Goal: Book appointment/travel/reservation

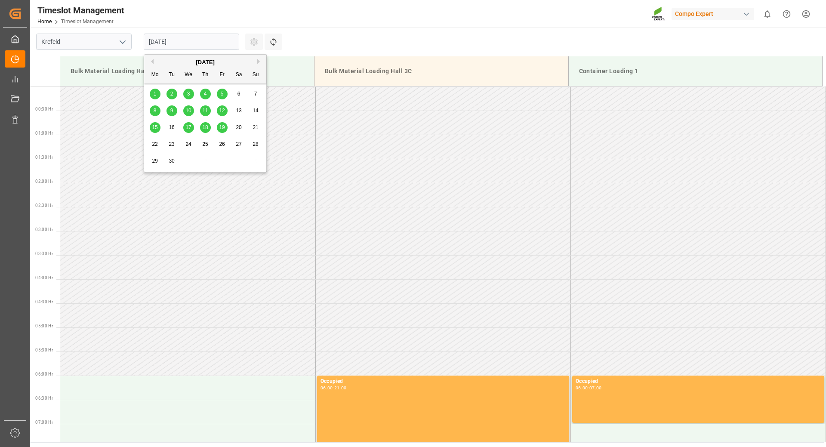
scroll to position [89, 0]
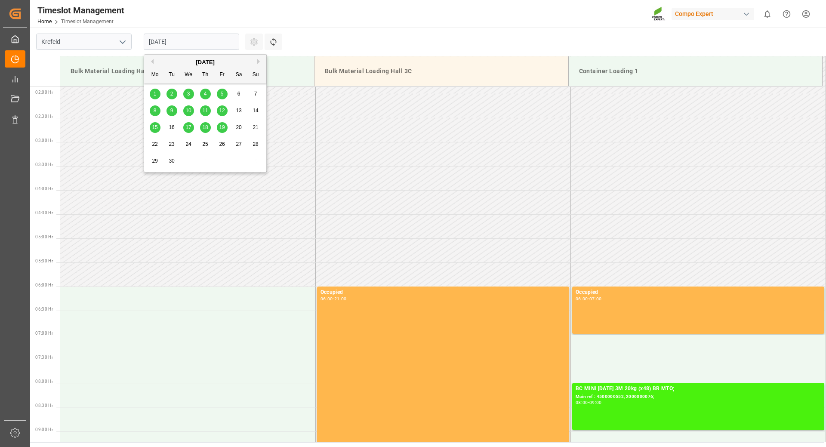
click at [206, 94] on span "4" at bounding box center [205, 94] width 3 height 6
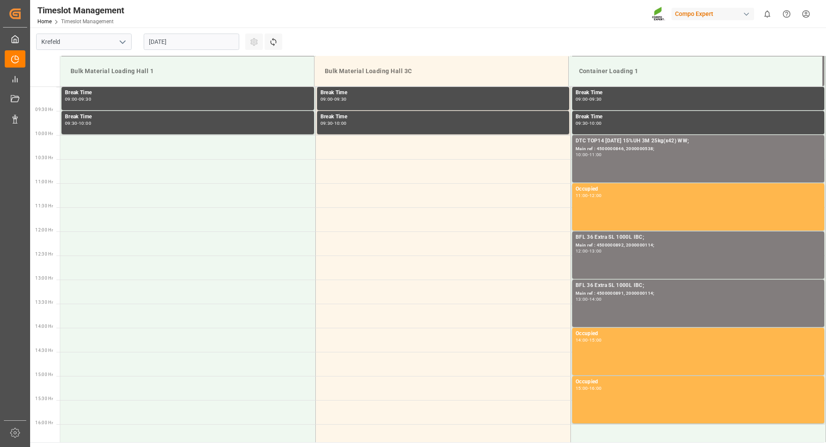
scroll to position [261, 0]
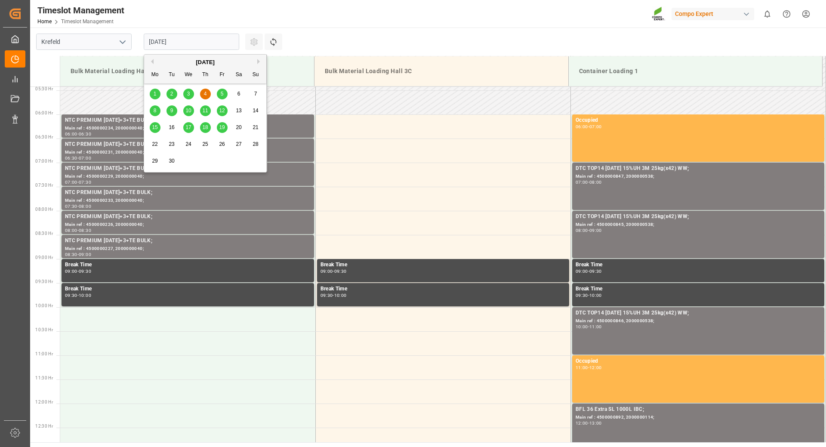
click at [196, 40] on input "[DATE]" at bounding box center [191, 42] width 95 height 16
click at [225, 93] on div "5" at bounding box center [222, 94] width 11 height 10
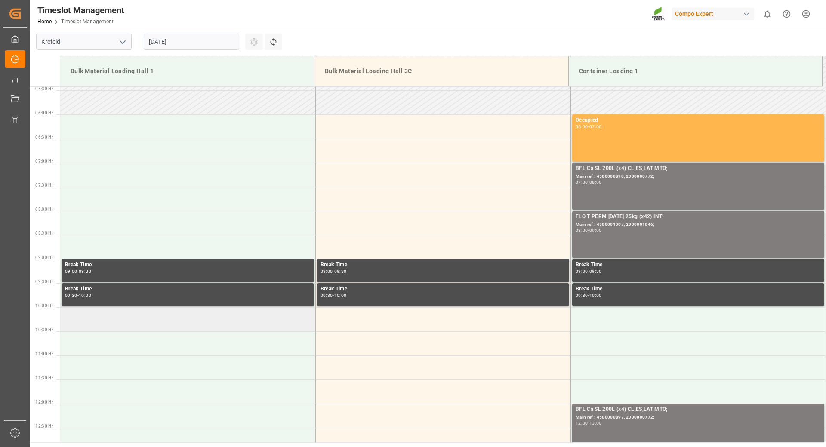
scroll to position [89, 0]
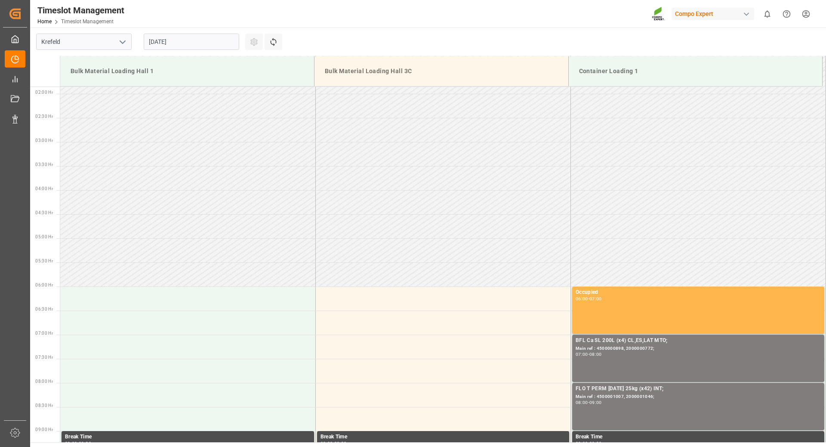
click at [207, 41] on input "[DATE]" at bounding box center [191, 42] width 95 height 16
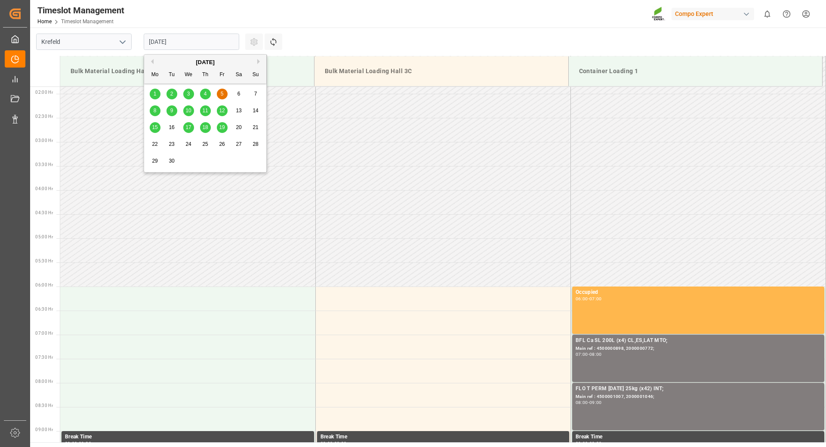
click at [187, 93] on span "3" at bounding box center [188, 94] width 3 height 6
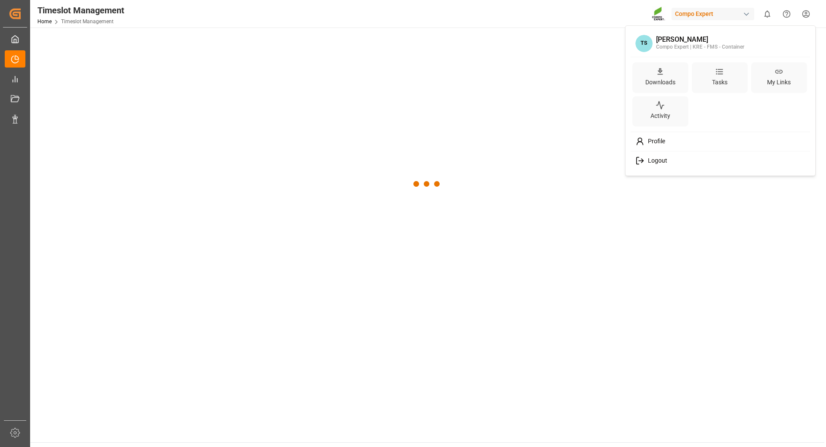
click at [806, 13] on html "Created by potrace 1.15, written by Peter Selinger 2001-2017 Created by potrace…" at bounding box center [413, 223] width 826 height 447
click at [660, 160] on span "Logout" at bounding box center [655, 161] width 23 height 8
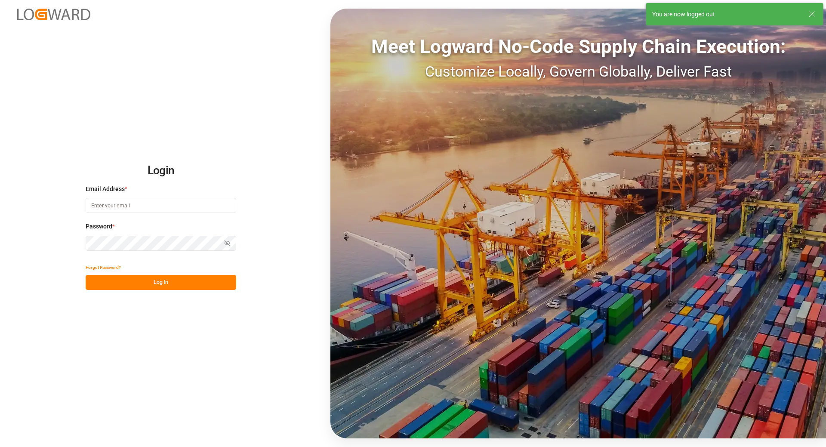
type input "tanja.schoepple@fms-logistics.com"
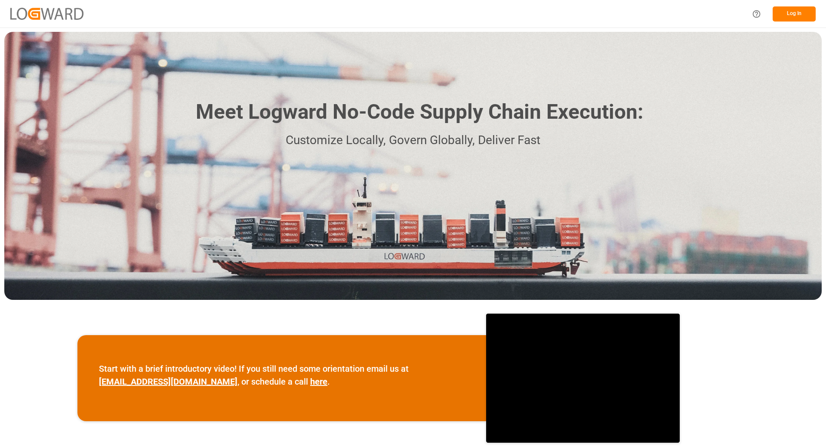
click at [795, 16] on button "Log In" at bounding box center [793, 13] width 43 height 15
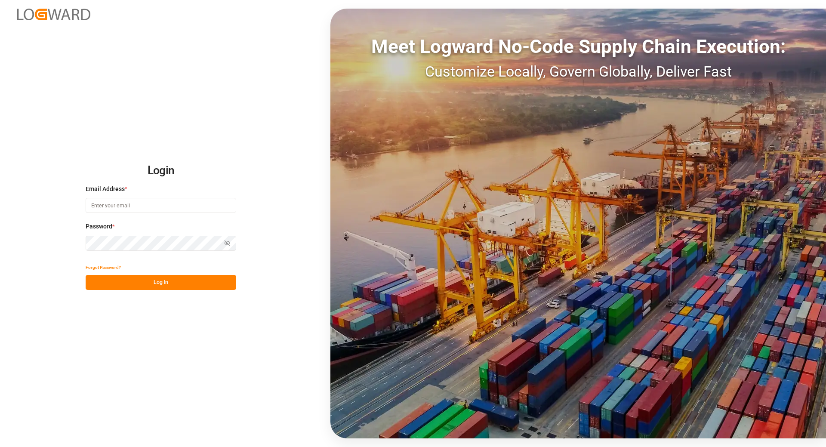
type input "tanja.schoepple@fms-logistics.com"
click at [145, 284] on button "Log In" at bounding box center [161, 282] width 151 height 15
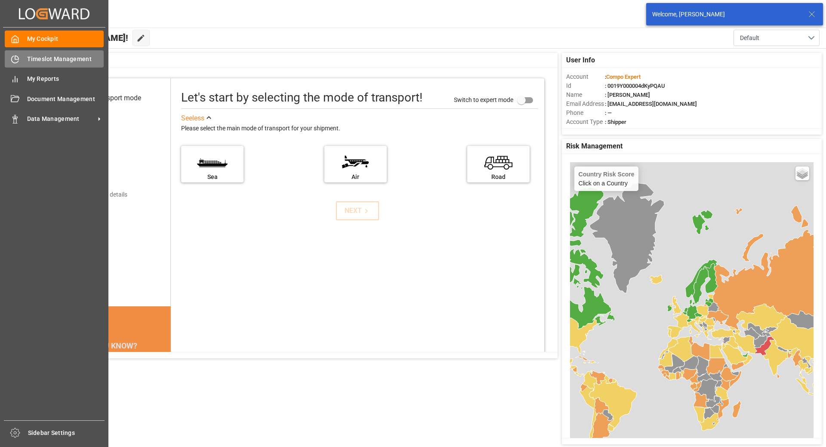
click at [25, 60] on div "Timeslot Management Timeslot Management" at bounding box center [54, 58] width 99 height 17
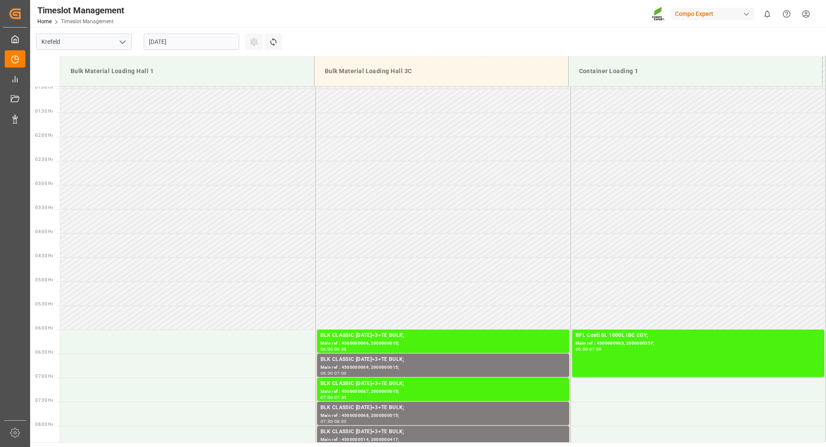
scroll to position [3, 0]
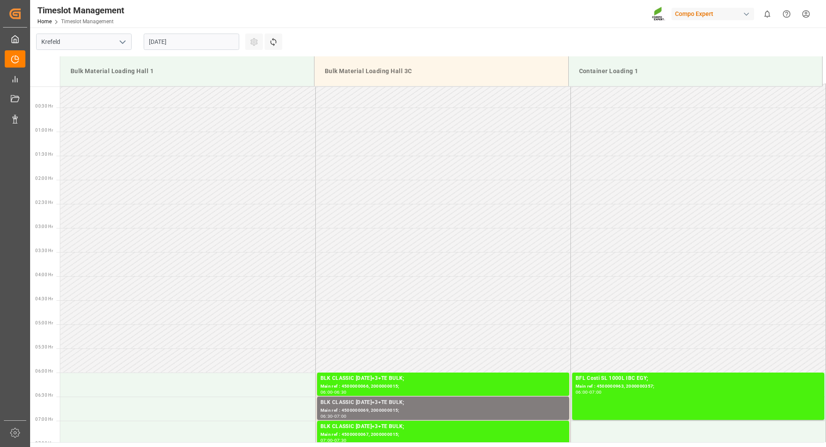
click at [224, 43] on input "[DATE]" at bounding box center [191, 42] width 95 height 16
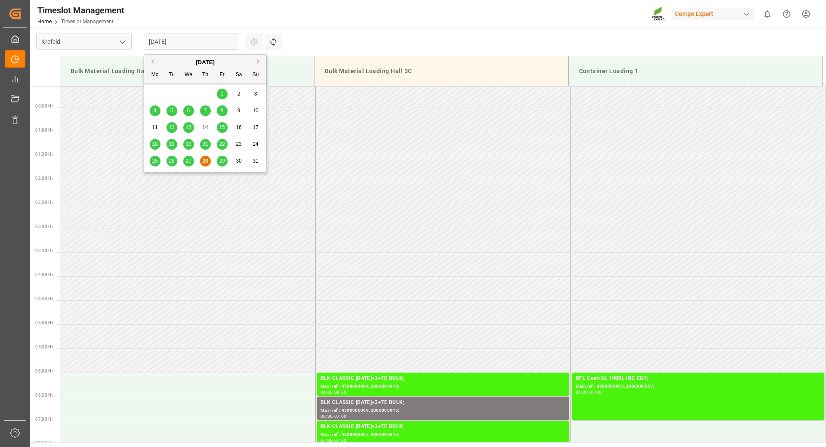
click at [260, 61] on button "Next Month" at bounding box center [259, 61] width 5 height 5
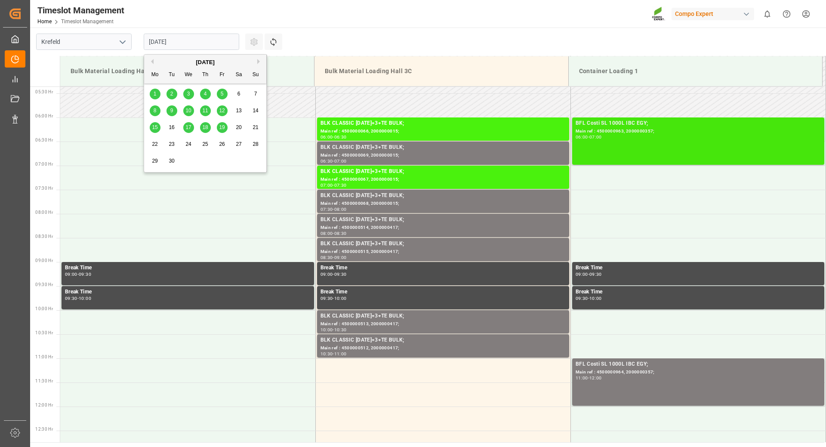
scroll to position [215, 0]
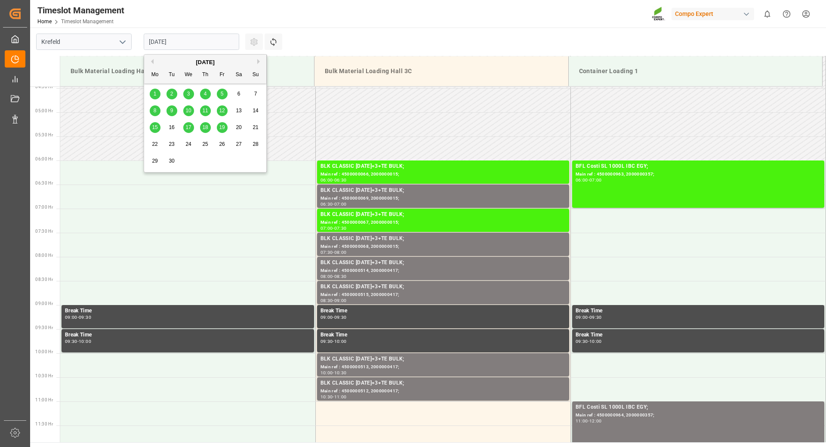
click at [205, 39] on input "[DATE]" at bounding box center [191, 42] width 95 height 16
click at [222, 96] on span "5" at bounding box center [222, 94] width 3 height 6
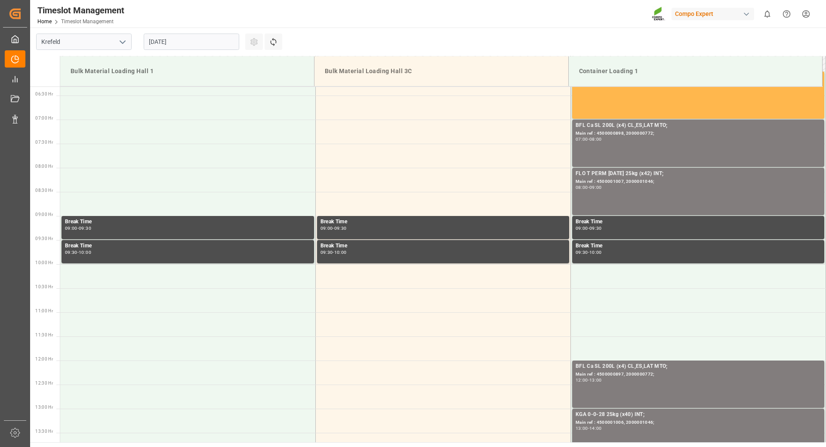
scroll to position [132, 0]
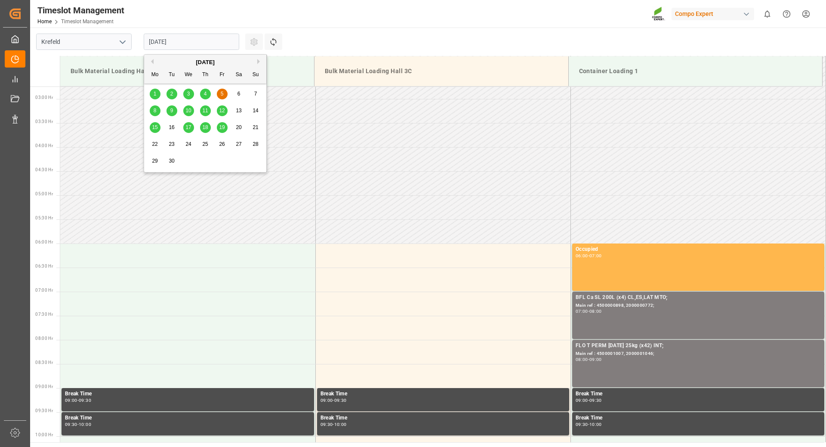
click at [206, 40] on input "[DATE]" at bounding box center [191, 42] width 95 height 16
click at [206, 94] on span "4" at bounding box center [205, 94] width 3 height 6
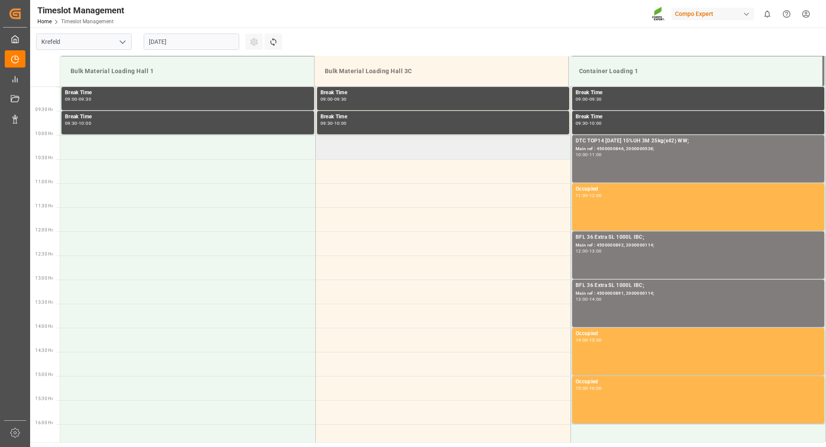
scroll to position [390, 0]
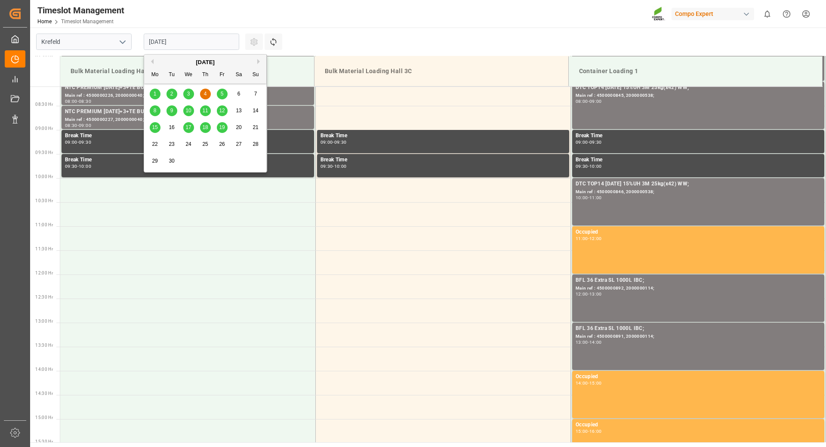
click at [204, 42] on input "[DATE]" at bounding box center [191, 42] width 95 height 16
click at [189, 94] on span "3" at bounding box center [188, 94] width 3 height 6
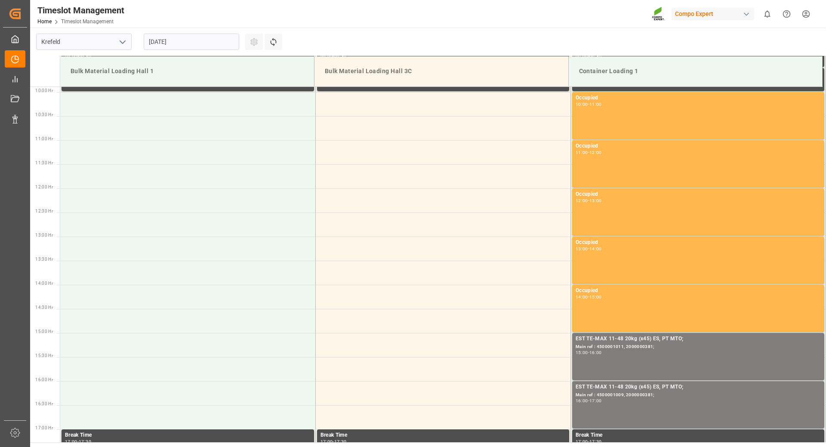
scroll to position [304, 0]
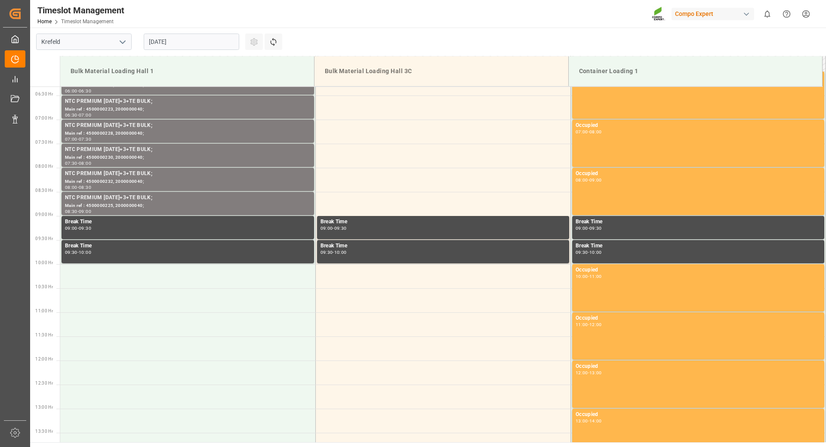
click at [188, 43] on input "[DATE]" at bounding box center [191, 42] width 95 height 16
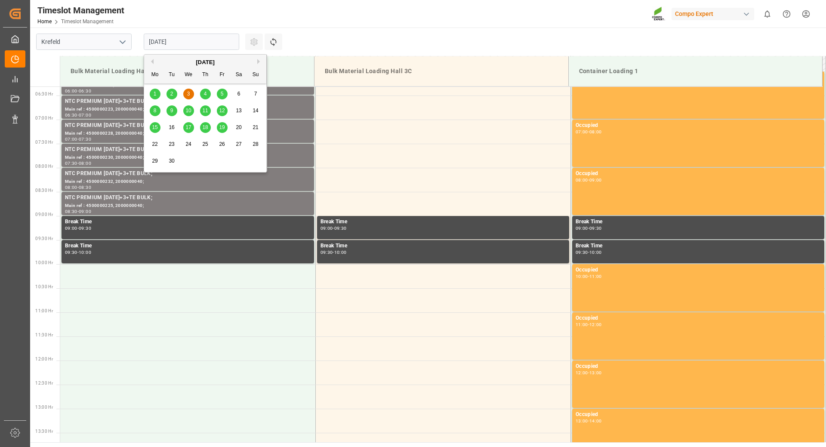
click at [169, 96] on div "2" at bounding box center [171, 94] width 11 height 10
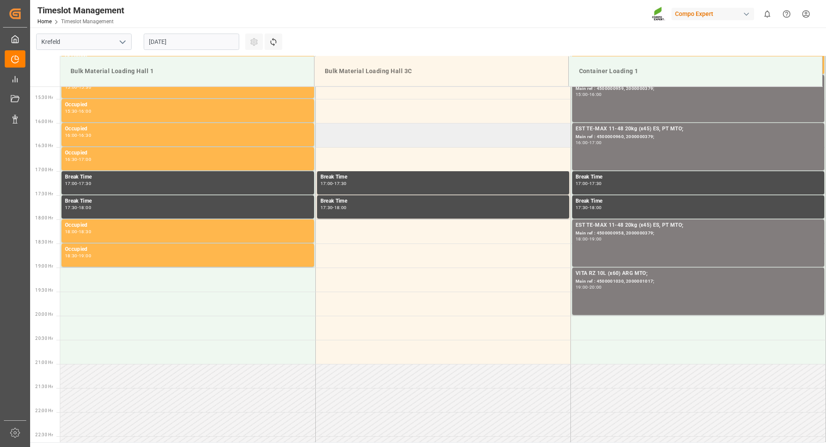
scroll to position [562, 0]
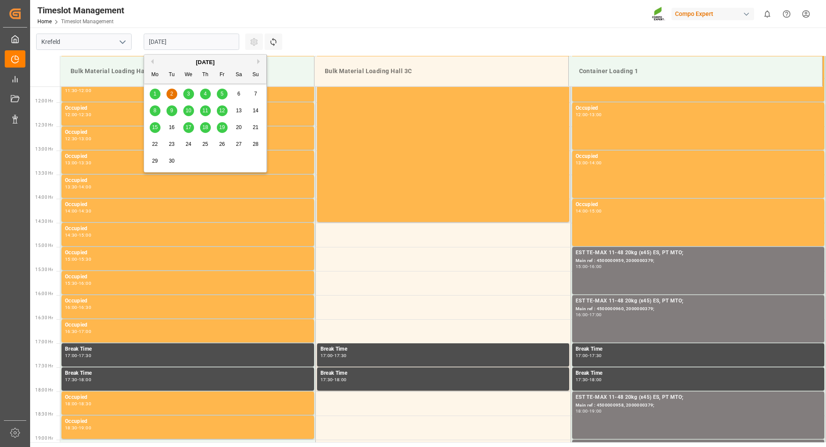
click at [204, 37] on input "[DATE]" at bounding box center [191, 42] width 95 height 16
click at [204, 94] on span "4" at bounding box center [205, 94] width 3 height 6
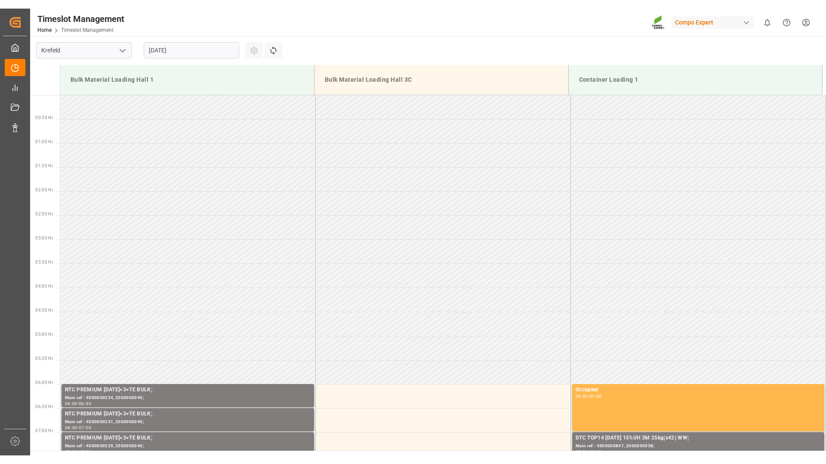
scroll to position [476, 0]
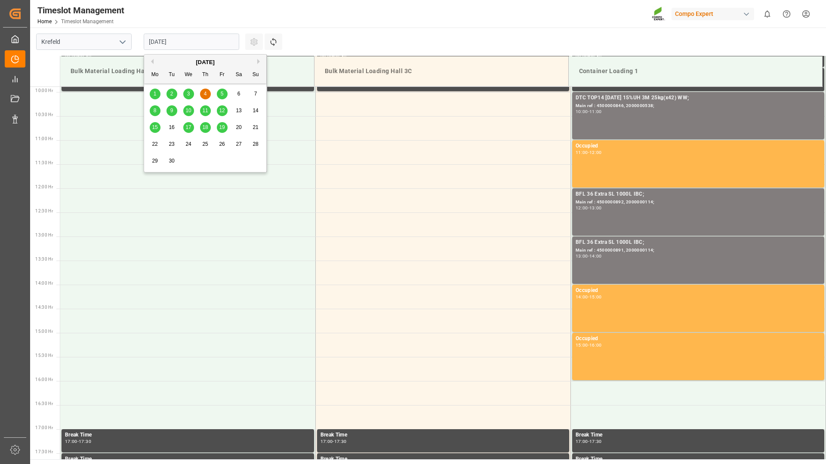
drag, startPoint x: 199, startPoint y: 40, endPoint x: 196, endPoint y: 46, distance: 6.6
click at [198, 40] on input "[DATE]" at bounding box center [191, 42] width 95 height 16
click at [222, 96] on span "5" at bounding box center [222, 94] width 3 height 6
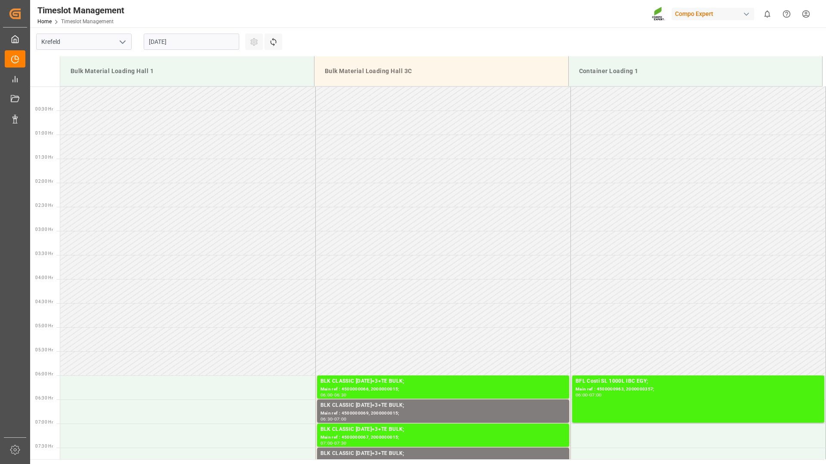
scroll to position [476, 0]
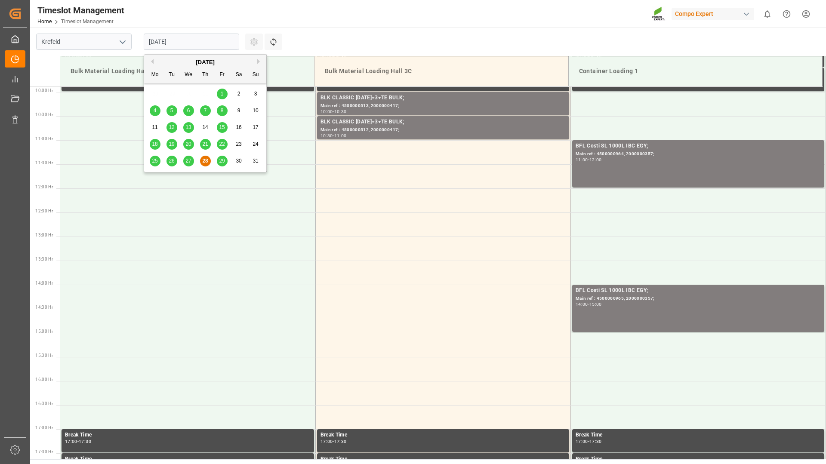
click at [203, 41] on input "[DATE]" at bounding box center [191, 42] width 95 height 16
click at [258, 62] on button "Next Month" at bounding box center [259, 61] width 5 height 5
click at [221, 93] on span "5" at bounding box center [222, 94] width 3 height 6
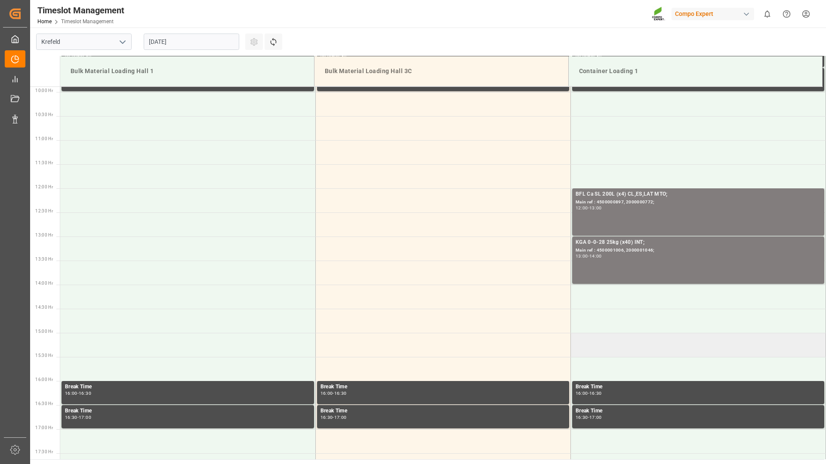
scroll to position [519, 0]
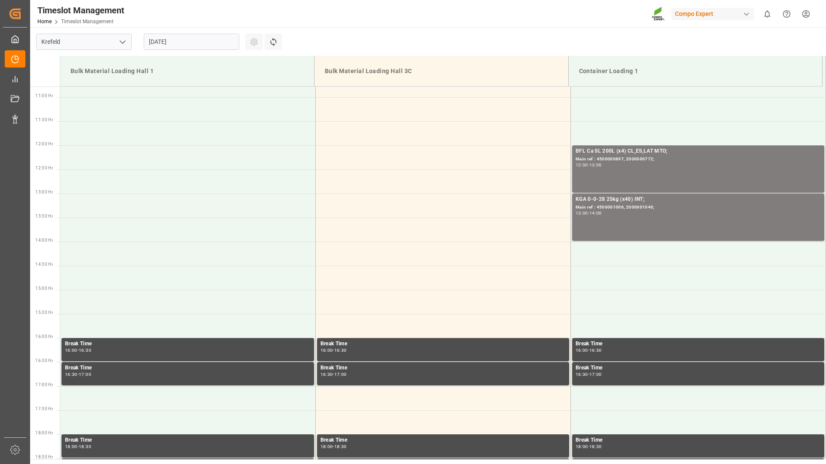
click at [185, 43] on input "[DATE]" at bounding box center [191, 42] width 95 height 16
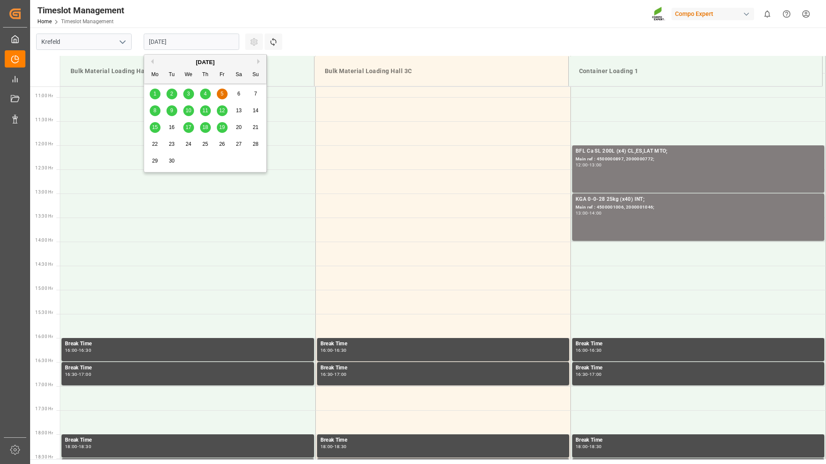
click at [154, 112] on span "8" at bounding box center [155, 111] width 3 height 6
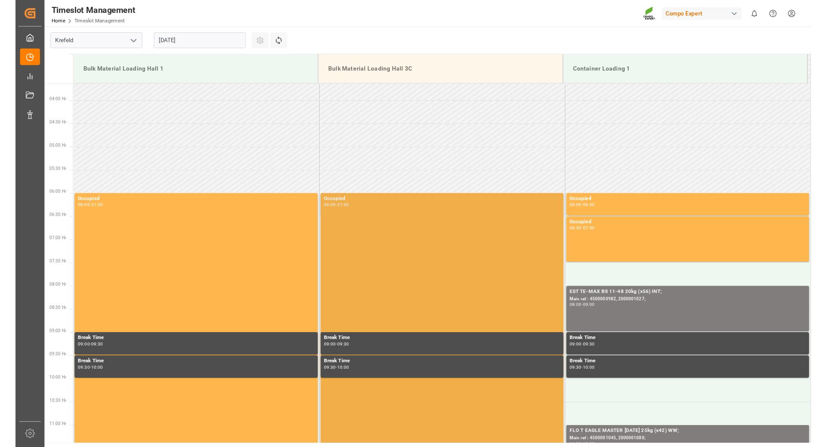
scroll to position [3, 0]
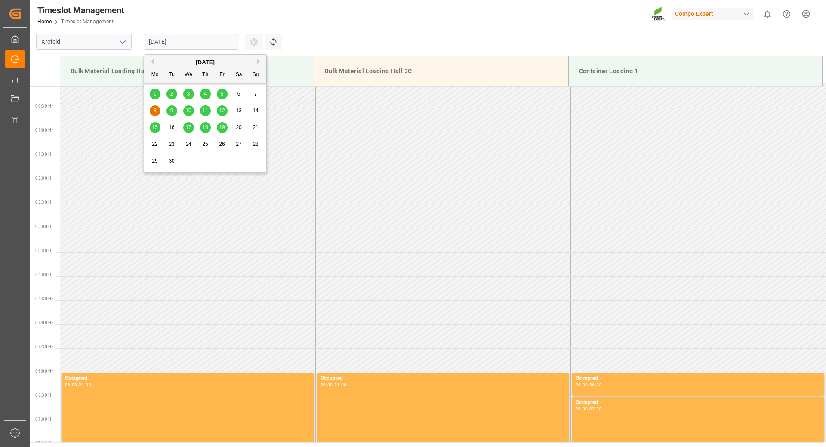
drag, startPoint x: 200, startPoint y: 41, endPoint x: 201, endPoint y: 56, distance: 14.6
click at [200, 42] on input "[DATE]" at bounding box center [191, 42] width 95 height 16
click at [154, 93] on span "1" at bounding box center [155, 94] width 3 height 6
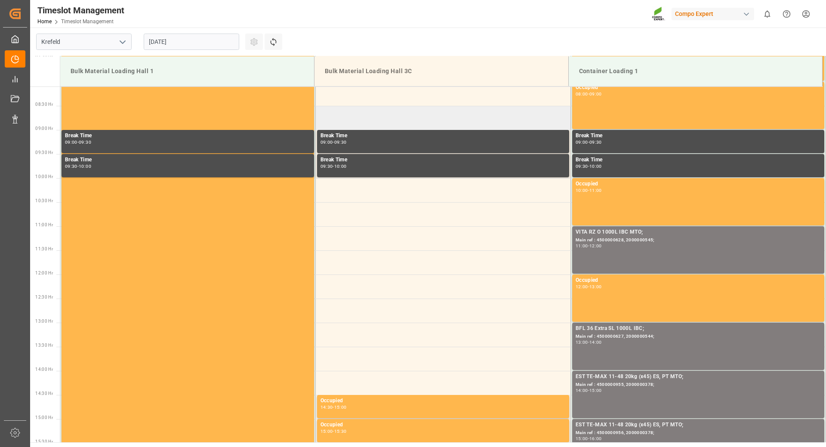
scroll to position [261, 0]
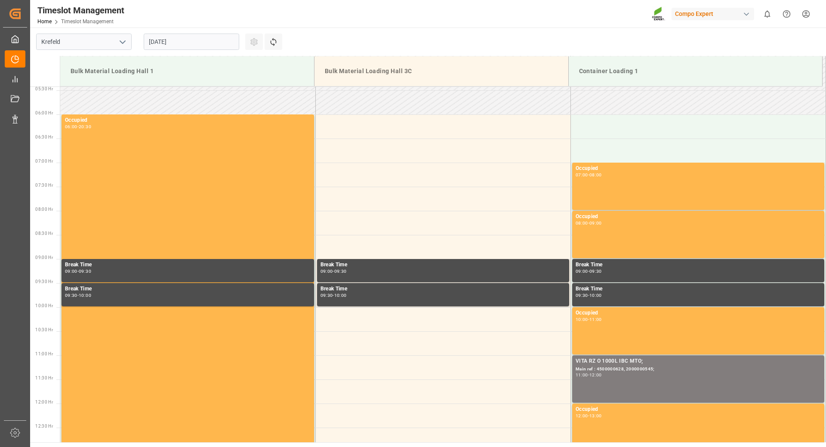
click at [208, 42] on input "[DATE]" at bounding box center [191, 42] width 95 height 16
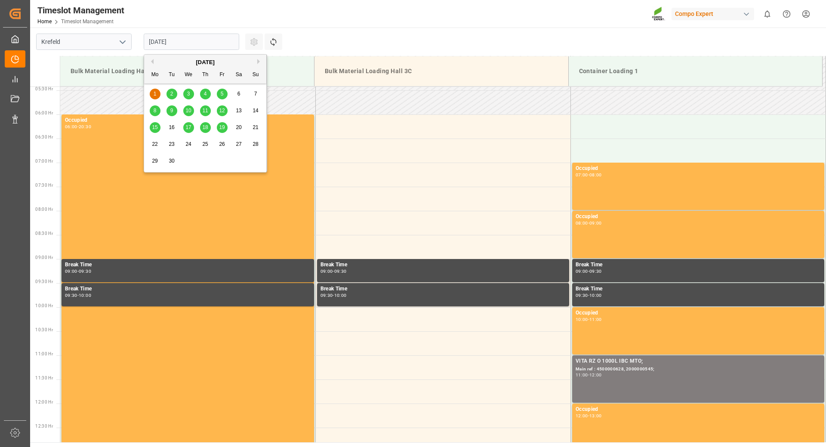
click at [170, 95] on span "2" at bounding box center [171, 94] width 3 height 6
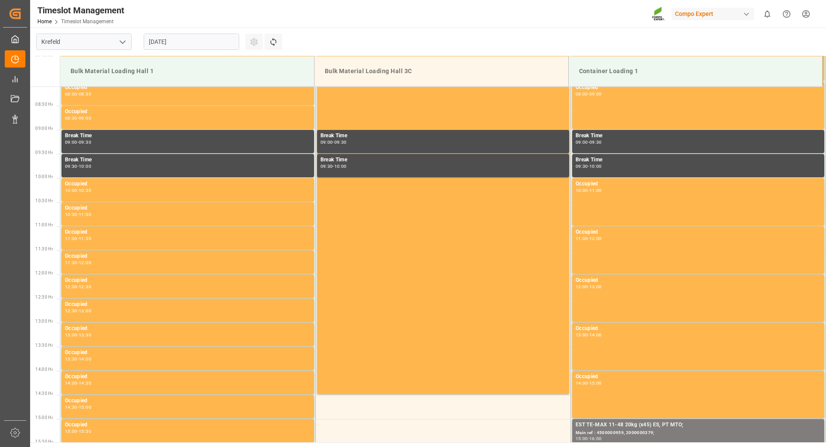
scroll to position [519, 0]
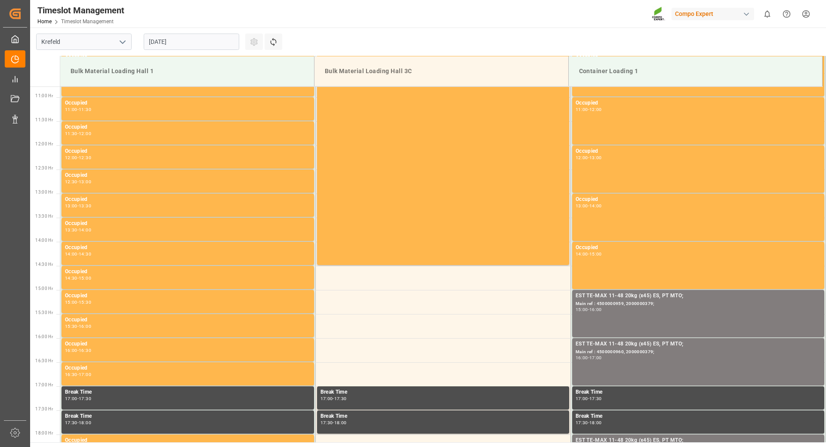
click at [203, 42] on input "[DATE]" at bounding box center [191, 42] width 95 height 16
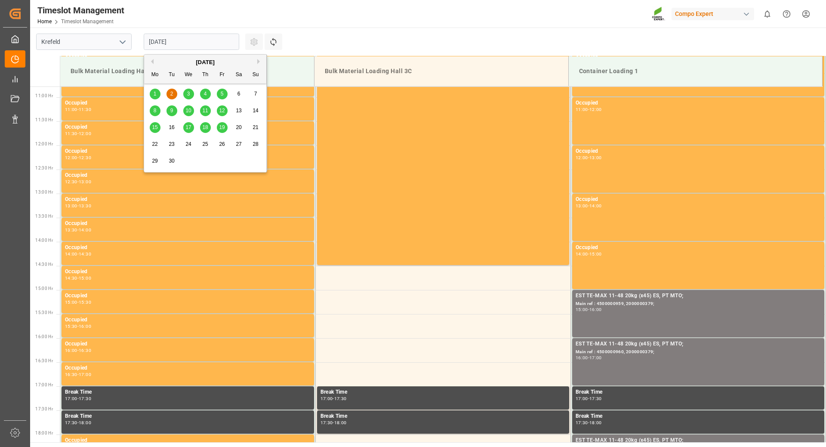
click at [152, 93] on div "1" at bounding box center [155, 94] width 11 height 10
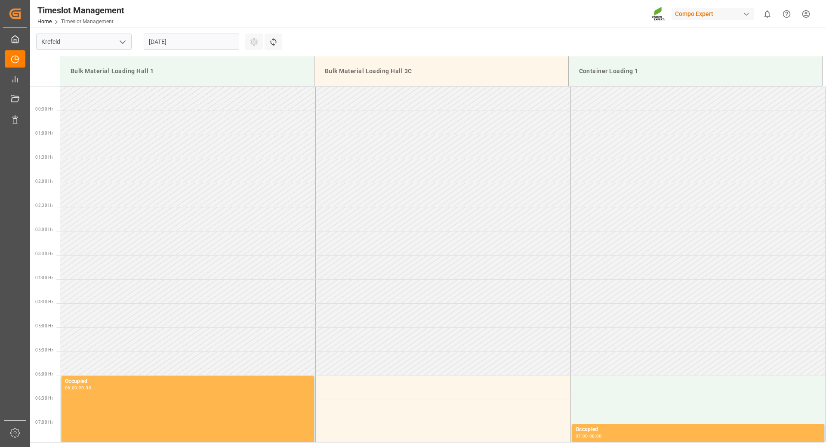
scroll to position [476, 0]
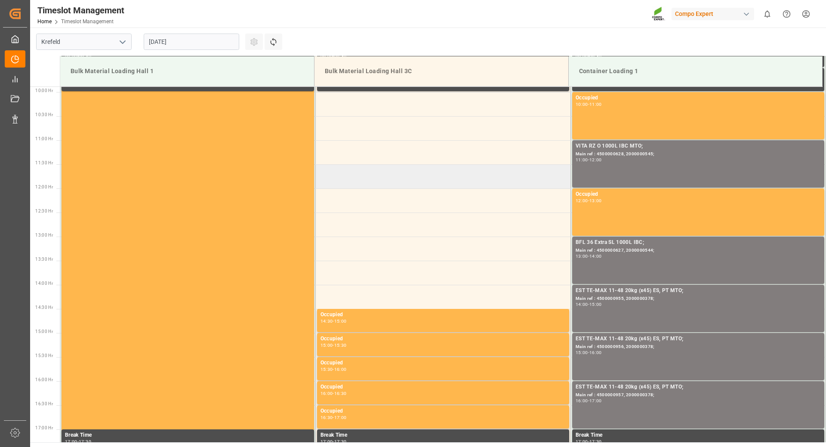
click at [369, 182] on td at bounding box center [442, 176] width 255 height 24
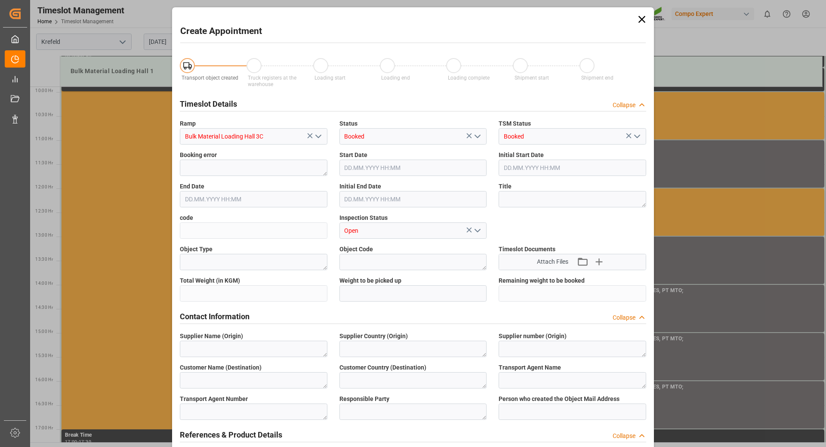
type input "[DATE] 11:30"
type input "[DATE] 12:00"
click at [638, 18] on icon at bounding box center [641, 19] width 7 height 7
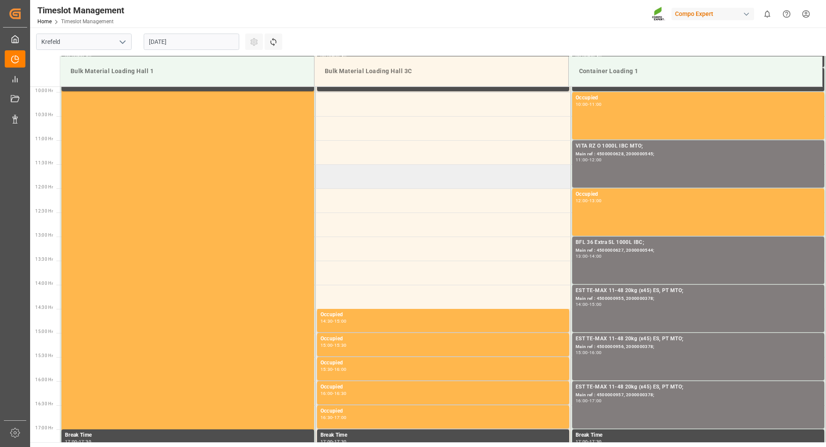
click at [464, 169] on td at bounding box center [442, 176] width 255 height 24
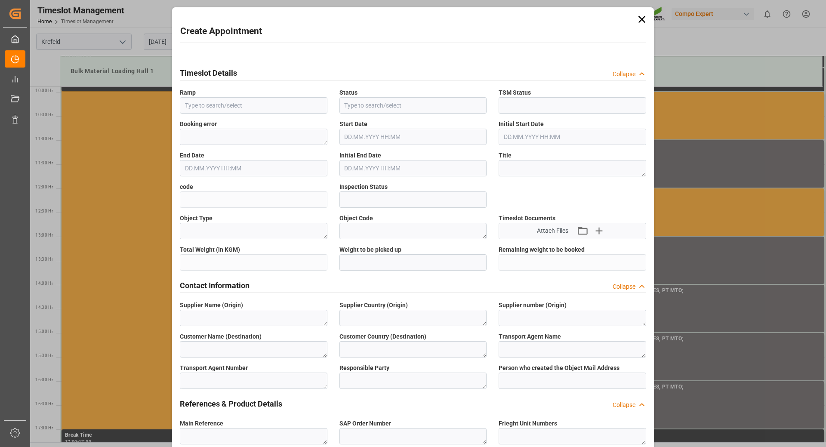
type input "Bulk Material Loading Hall 3C"
type input "Booked"
type input "Open"
type input "[DATE] 11:30"
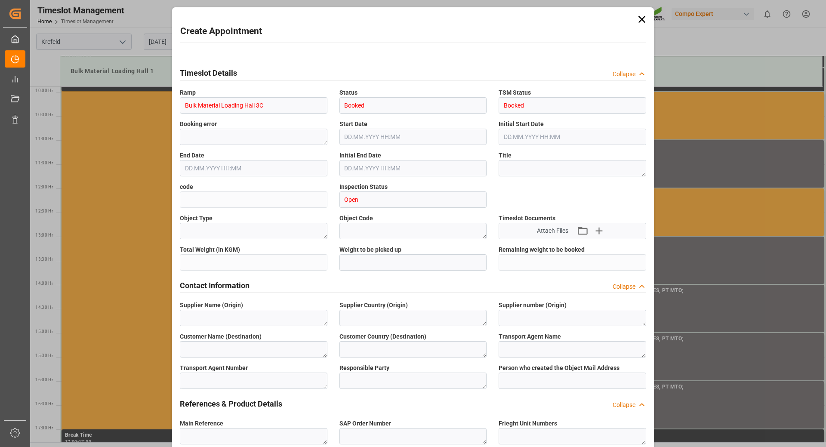
type input "[DATE] 12:00"
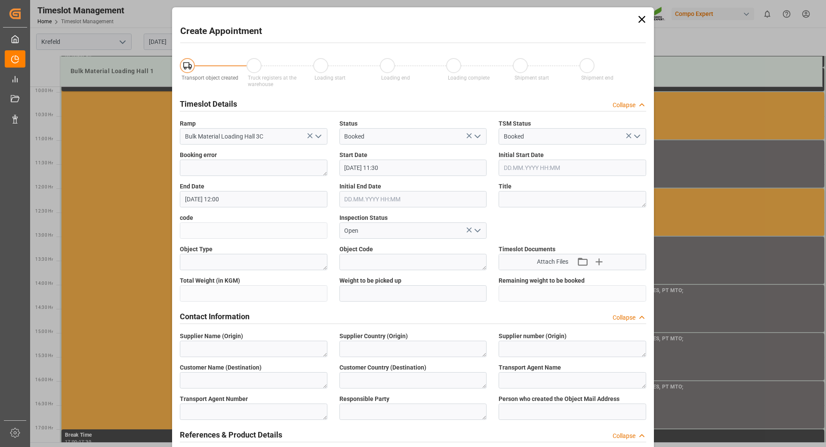
click at [639, 17] on icon at bounding box center [642, 19] width 12 height 12
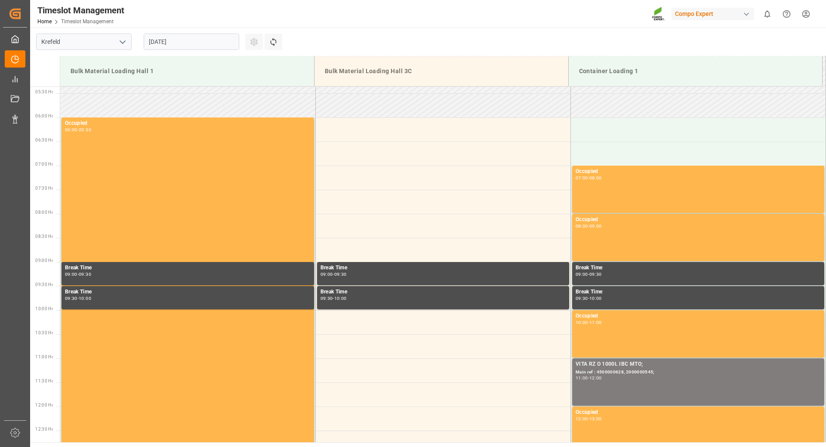
scroll to position [215, 0]
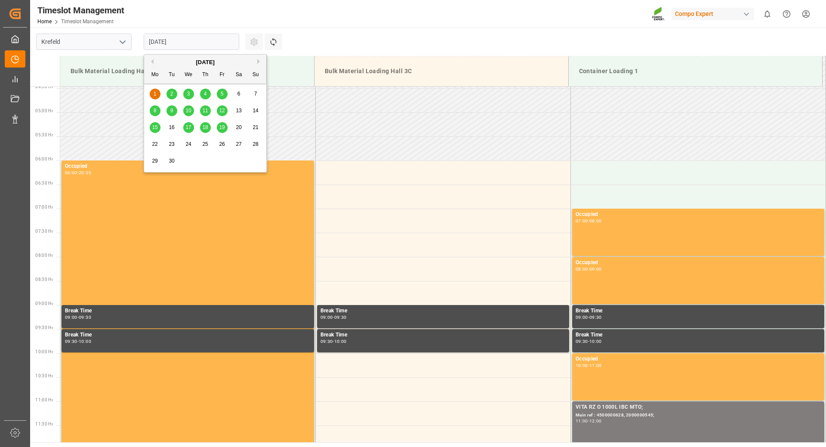
click at [214, 38] on input "[DATE]" at bounding box center [191, 42] width 95 height 16
click at [175, 94] on div "2" at bounding box center [171, 94] width 11 height 10
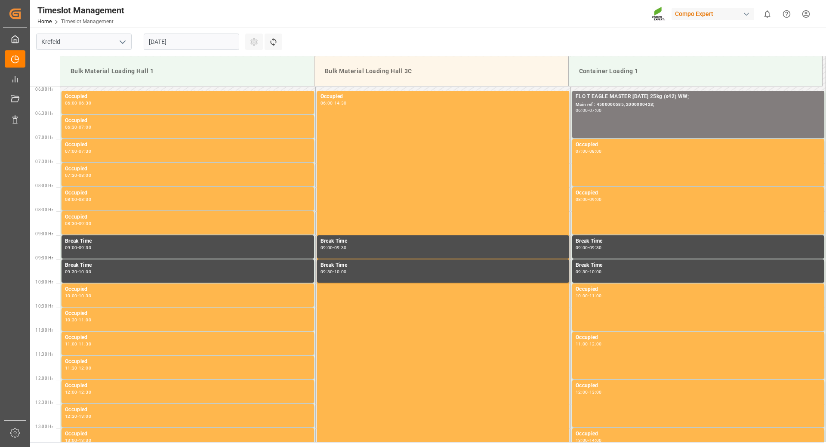
scroll to position [70, 0]
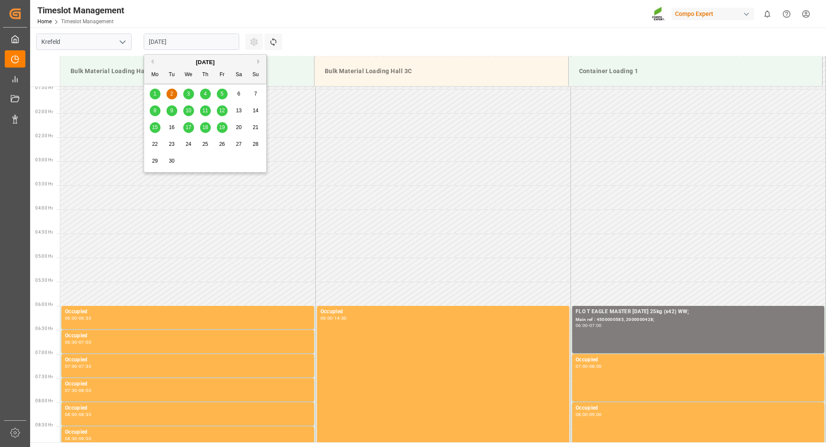
click at [196, 41] on input "[DATE]" at bounding box center [191, 42] width 95 height 16
click at [186, 94] on div "3" at bounding box center [188, 94] width 11 height 10
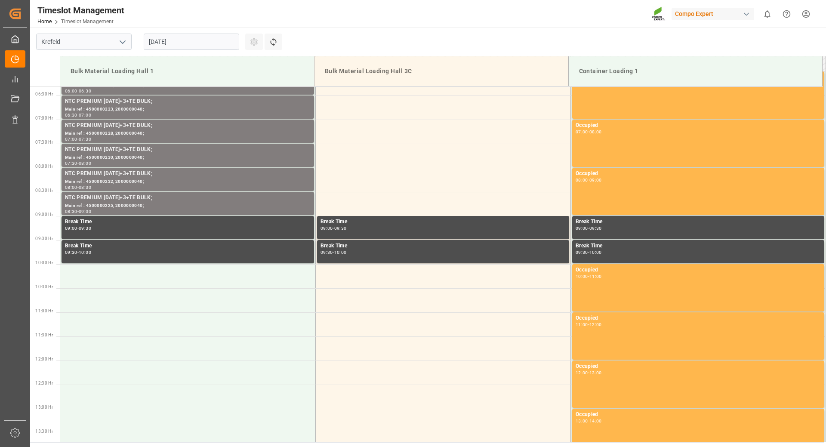
scroll to position [175, 0]
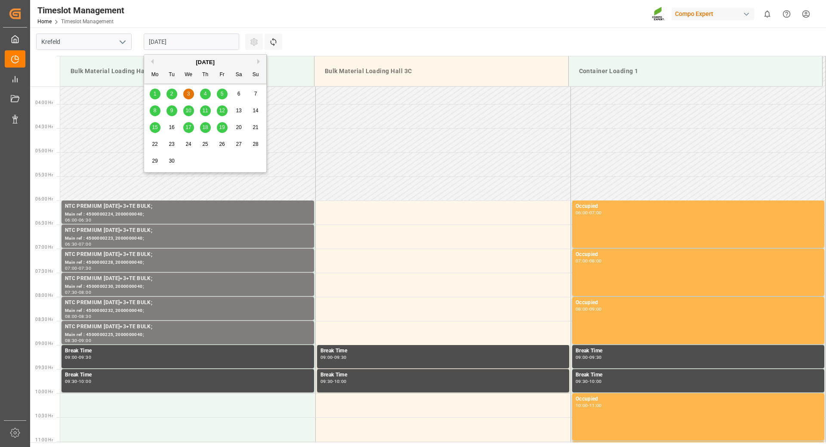
click at [210, 41] on input "[DATE]" at bounding box center [191, 42] width 95 height 16
click at [204, 95] on span "4" at bounding box center [205, 94] width 3 height 6
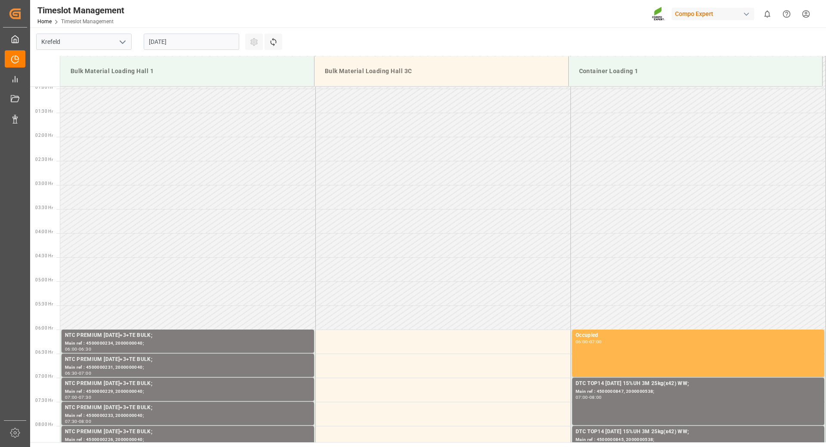
scroll to position [3, 0]
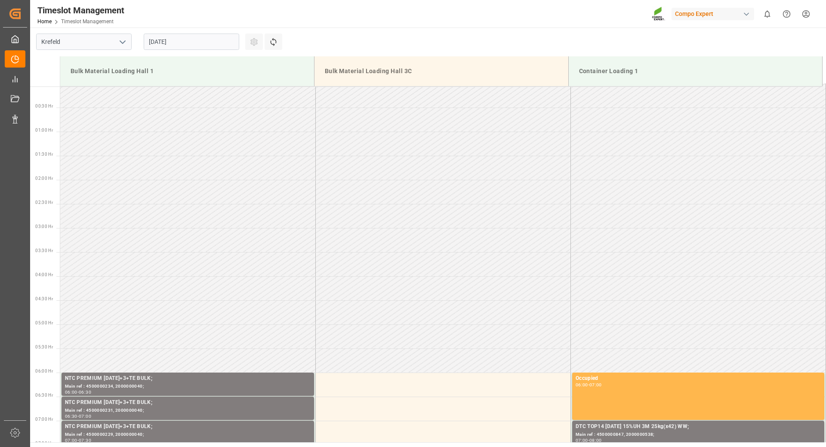
click at [206, 39] on input "[DATE]" at bounding box center [191, 42] width 95 height 16
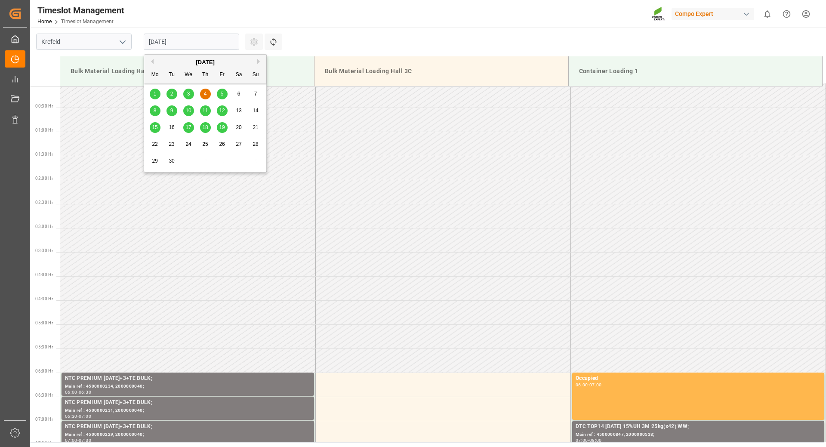
click at [223, 94] on span "5" at bounding box center [222, 94] width 3 height 6
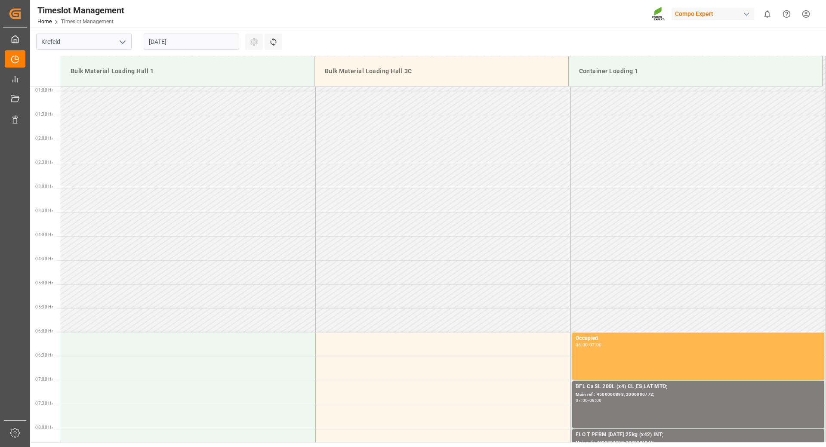
scroll to position [0, 0]
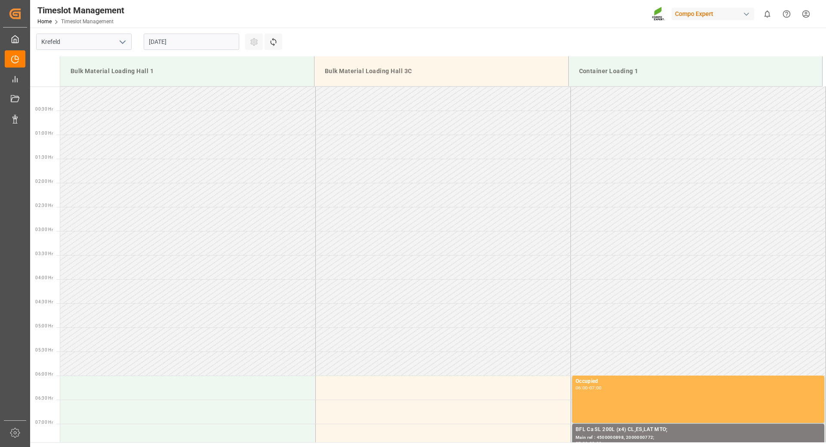
click at [236, 43] on input "[DATE]" at bounding box center [191, 42] width 95 height 16
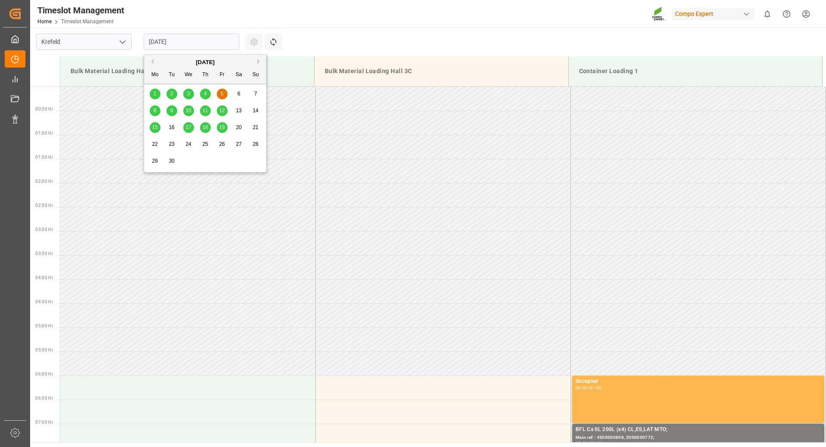
click at [206, 95] on span "4" at bounding box center [205, 94] width 3 height 6
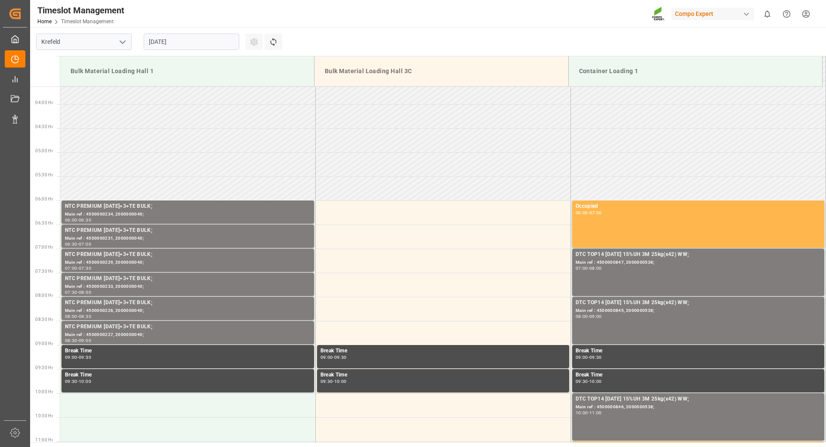
scroll to position [304, 0]
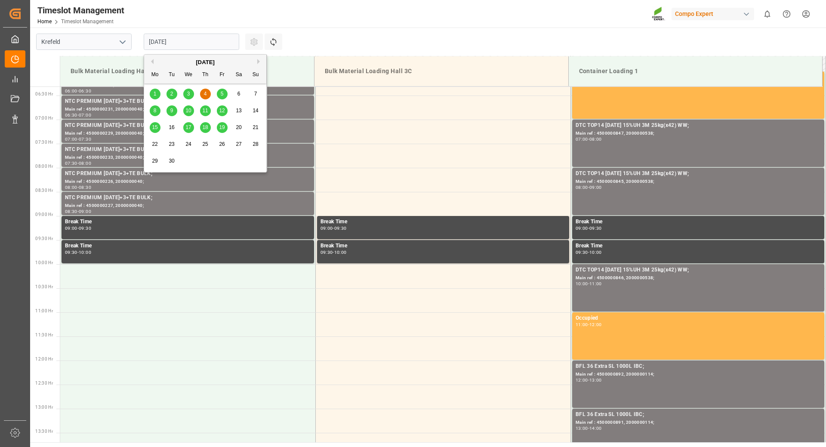
click at [201, 44] on input "[DATE]" at bounding box center [191, 42] width 95 height 16
click at [188, 93] on span "3" at bounding box center [188, 94] width 3 height 6
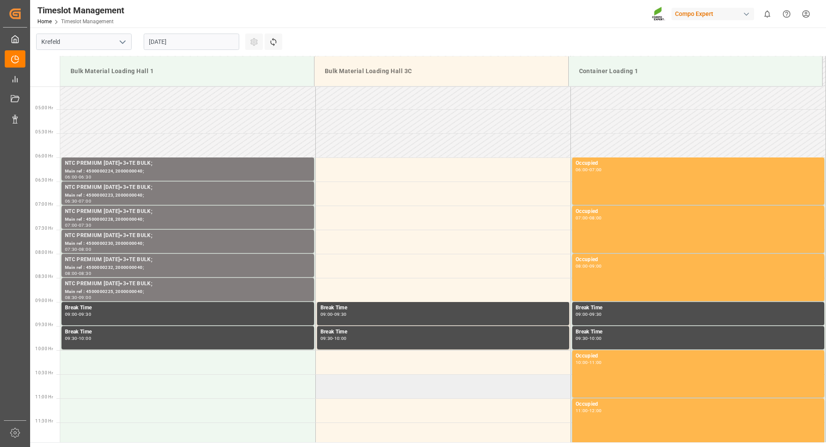
scroll to position [89, 0]
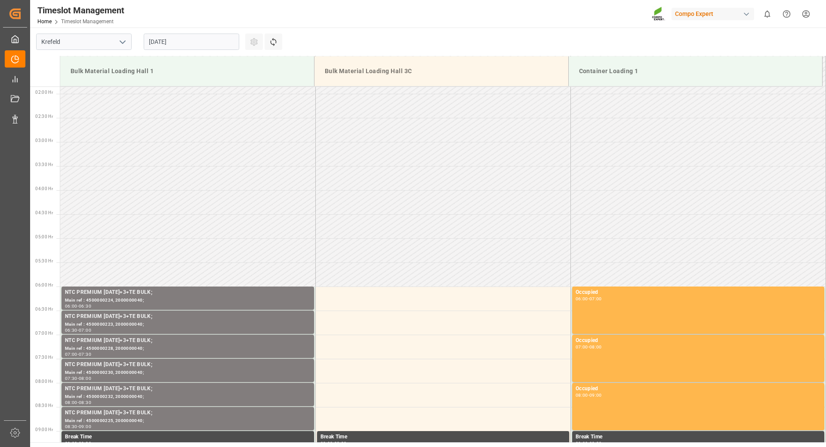
click at [204, 43] on input "[DATE]" at bounding box center [191, 42] width 95 height 16
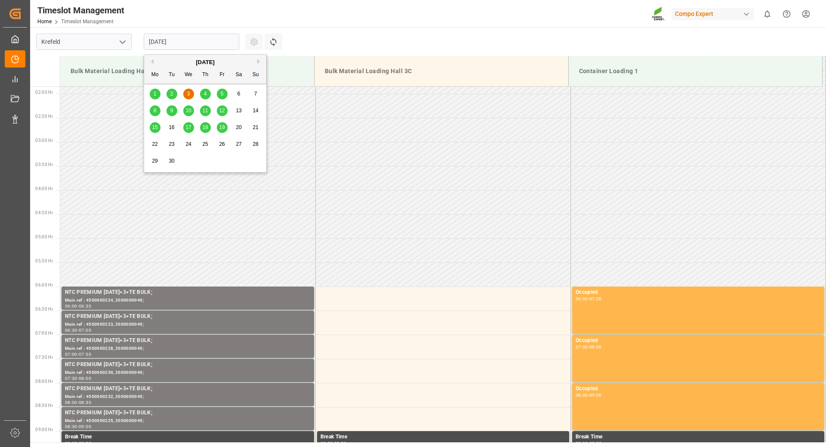
click at [170, 94] on span "2" at bounding box center [171, 94] width 3 height 6
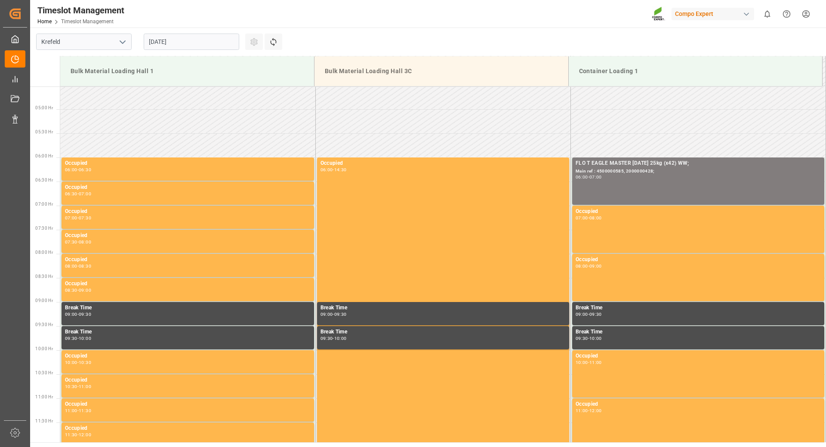
scroll to position [175, 0]
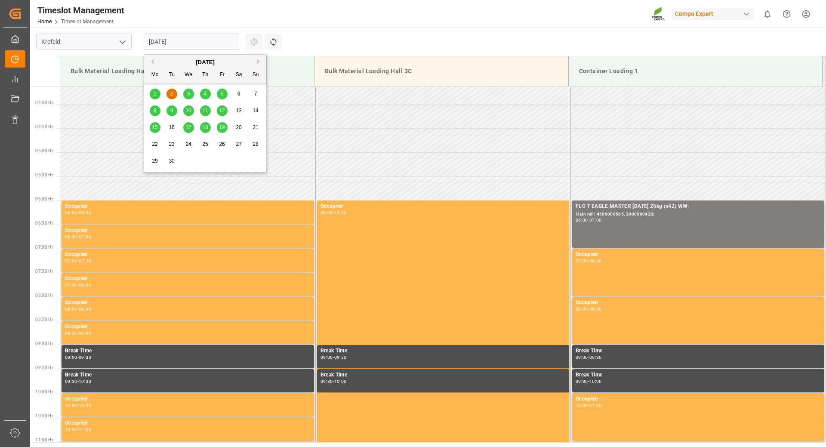
click at [191, 42] on input "[DATE]" at bounding box center [191, 42] width 95 height 16
click at [154, 94] on span "1" at bounding box center [155, 94] width 3 height 6
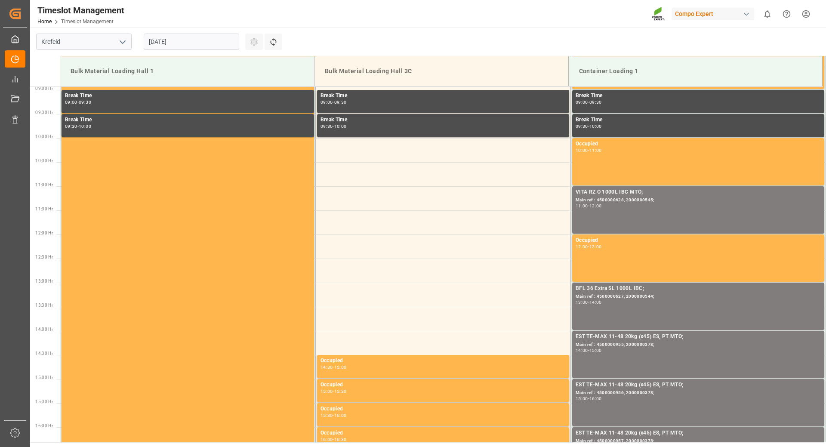
scroll to position [215, 0]
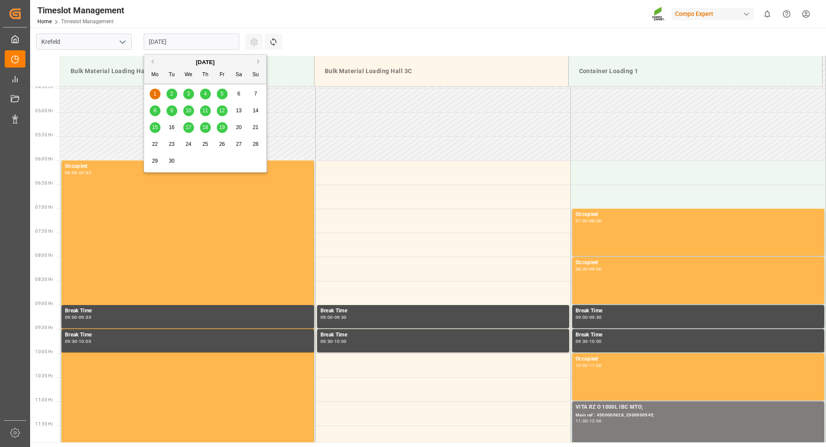
click at [210, 40] on input "[DATE]" at bounding box center [191, 42] width 95 height 16
click at [224, 96] on div "5" at bounding box center [222, 94] width 11 height 10
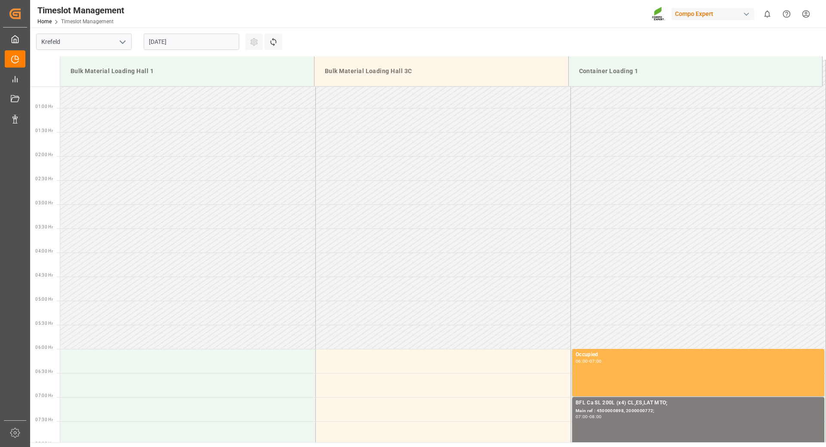
scroll to position [0, 0]
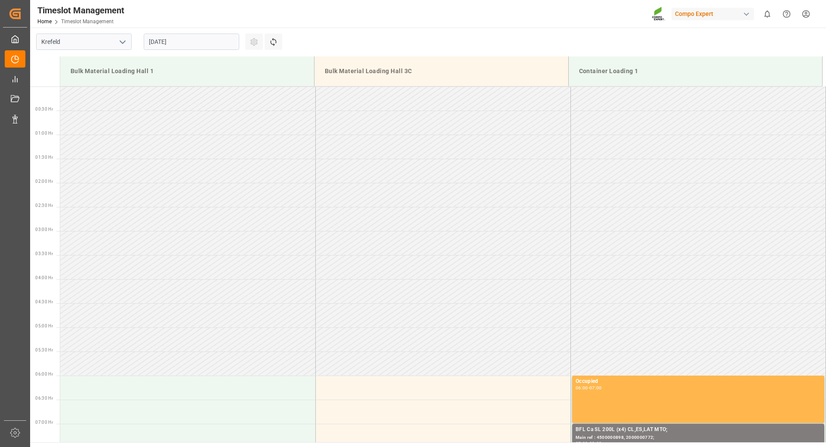
click at [197, 40] on input "[DATE]" at bounding box center [191, 42] width 95 height 16
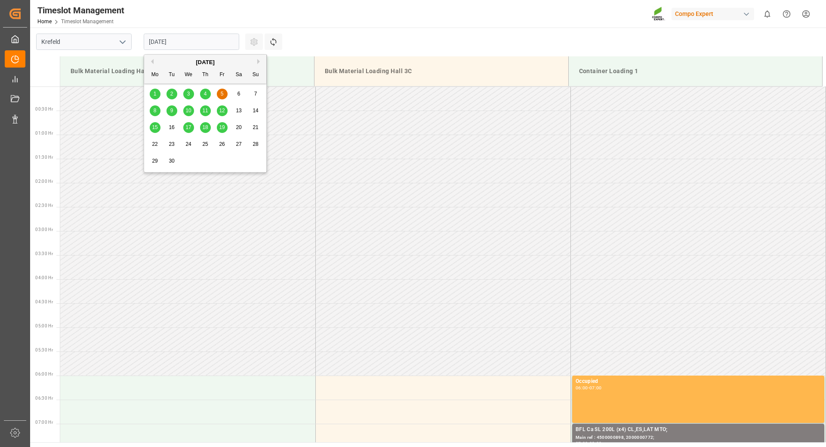
click at [152, 111] on div "8" at bounding box center [155, 111] width 11 height 10
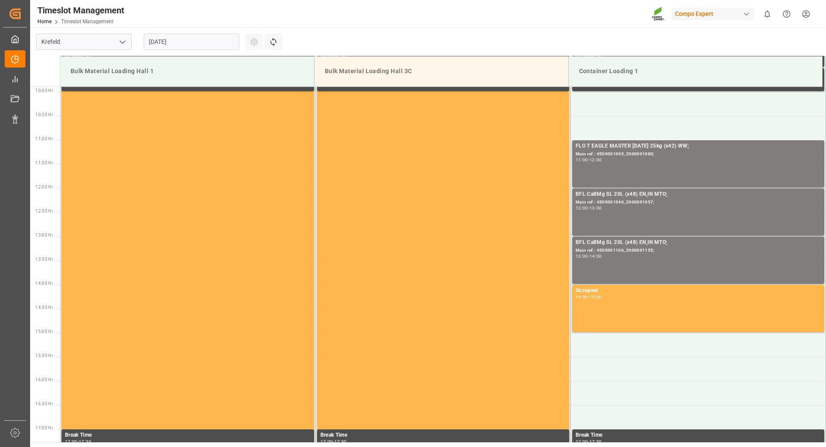
scroll to position [390, 0]
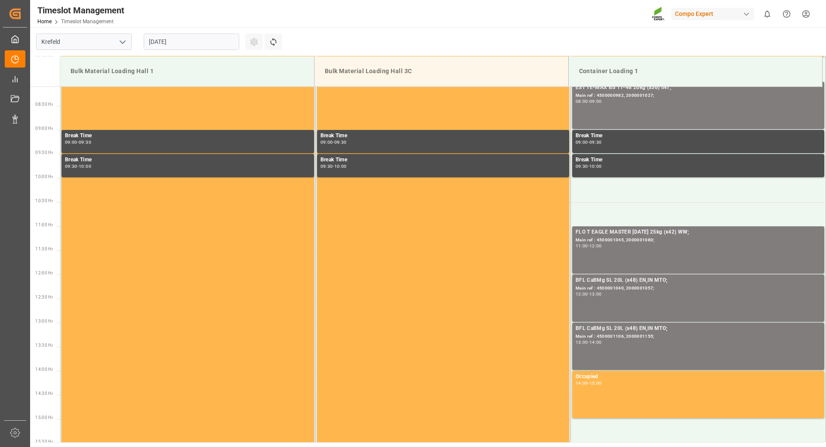
click at [205, 39] on input "[DATE]" at bounding box center [191, 42] width 95 height 16
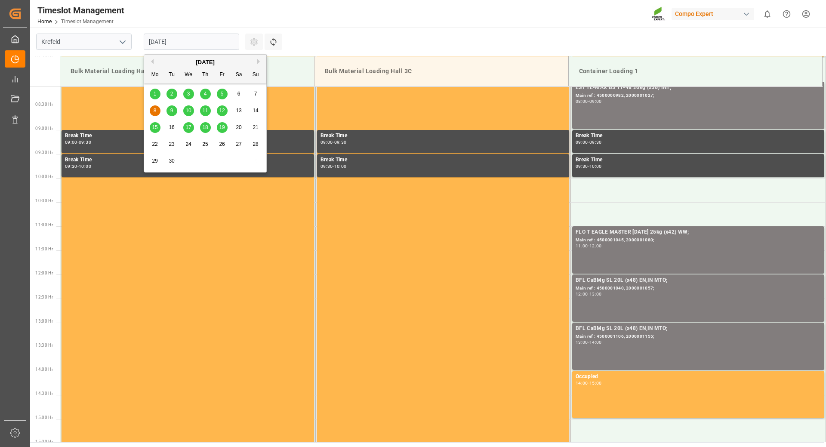
click at [221, 96] on span "5" at bounding box center [222, 94] width 3 height 6
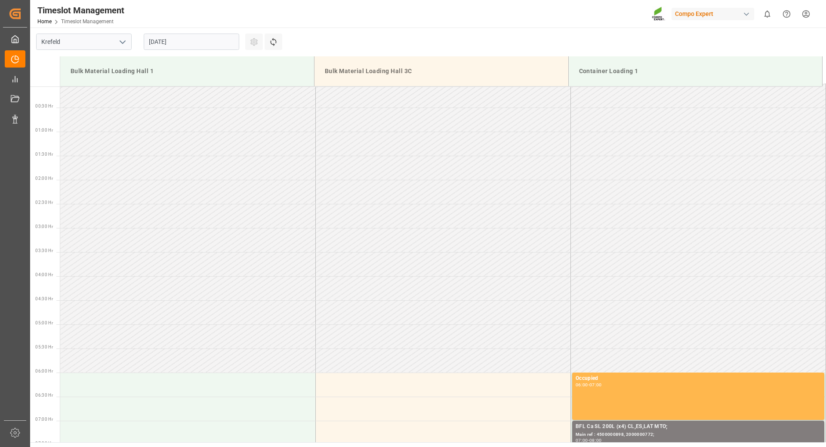
scroll to position [0, 0]
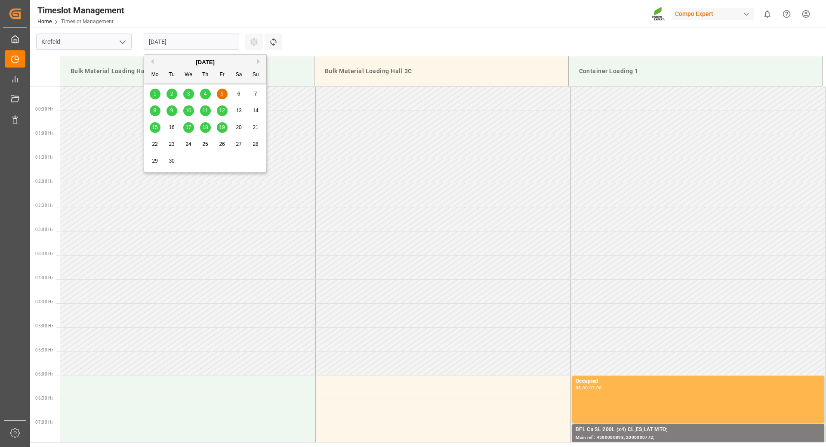
click at [198, 42] on input "[DATE]" at bounding box center [191, 42] width 95 height 16
click at [157, 95] on div "1" at bounding box center [155, 94] width 11 height 10
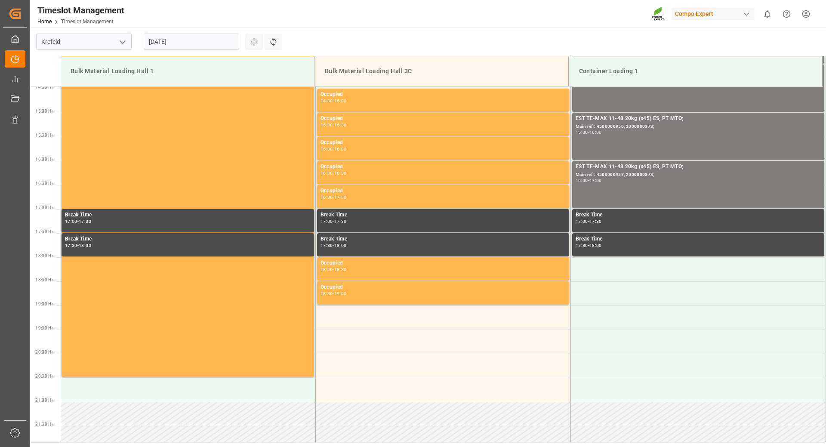
scroll to position [438, 0]
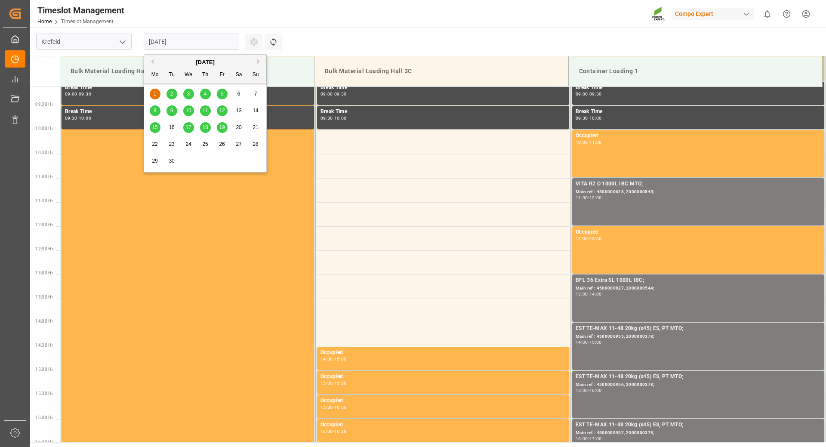
click at [189, 44] on input "[DATE]" at bounding box center [191, 42] width 95 height 16
click at [170, 89] on div "2" at bounding box center [171, 94] width 11 height 10
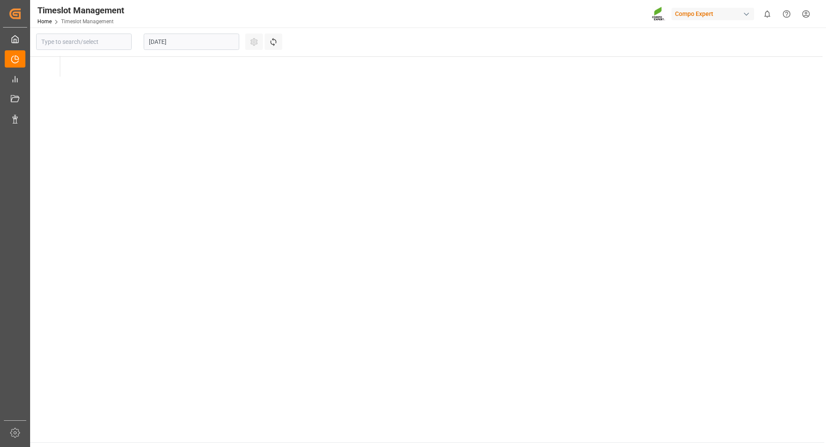
type input "Krefeld"
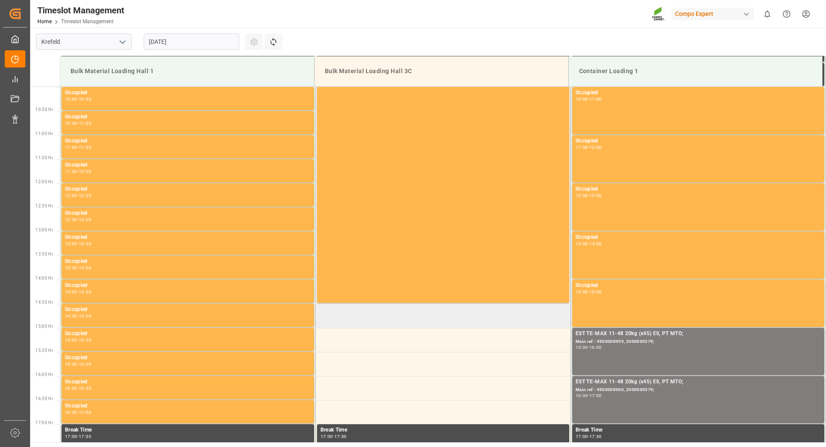
scroll to position [309, 0]
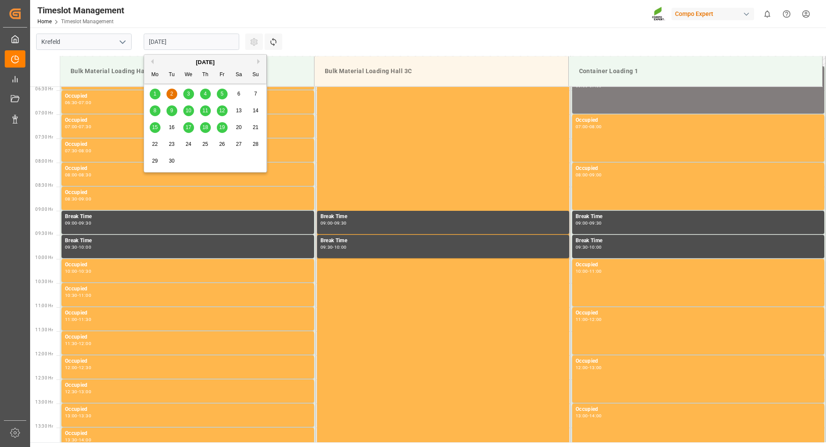
click at [205, 37] on input "[DATE]" at bounding box center [191, 42] width 95 height 16
click at [187, 93] on span "3" at bounding box center [188, 94] width 3 height 6
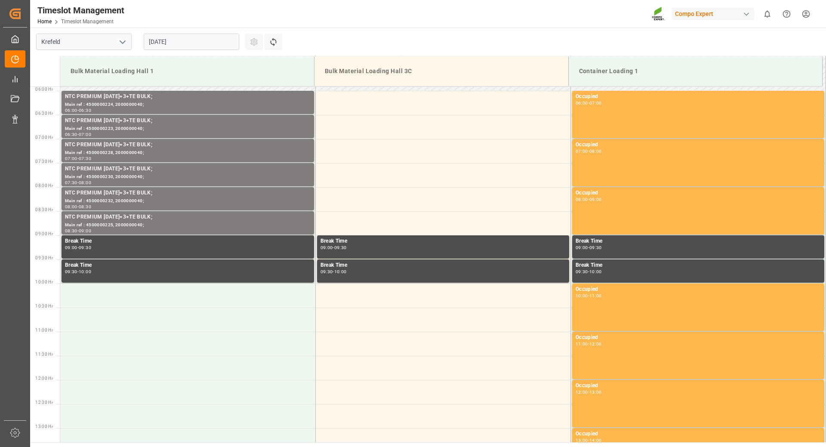
scroll to position [156, 0]
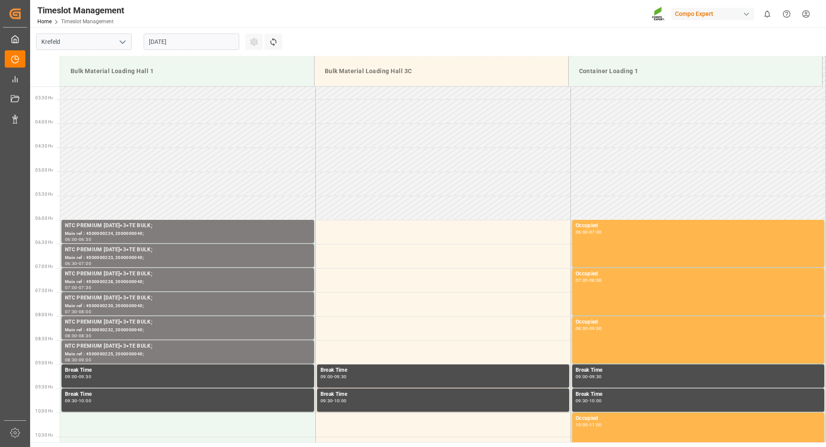
click at [207, 43] on input "[DATE]" at bounding box center [191, 42] width 95 height 16
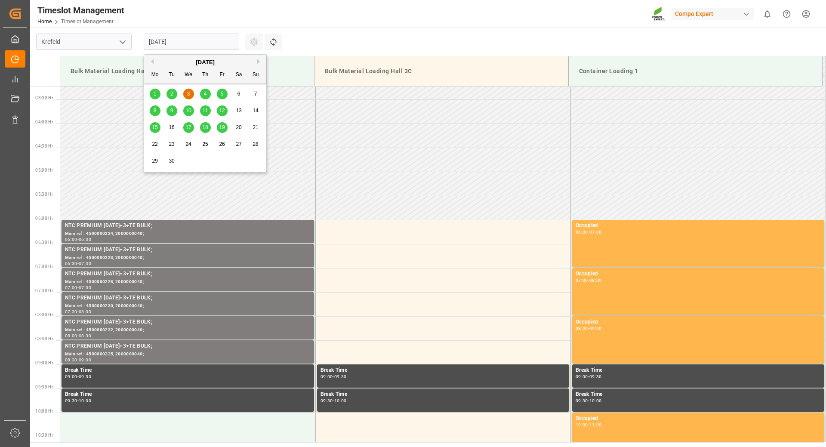
click at [206, 92] on span "4" at bounding box center [205, 94] width 3 height 6
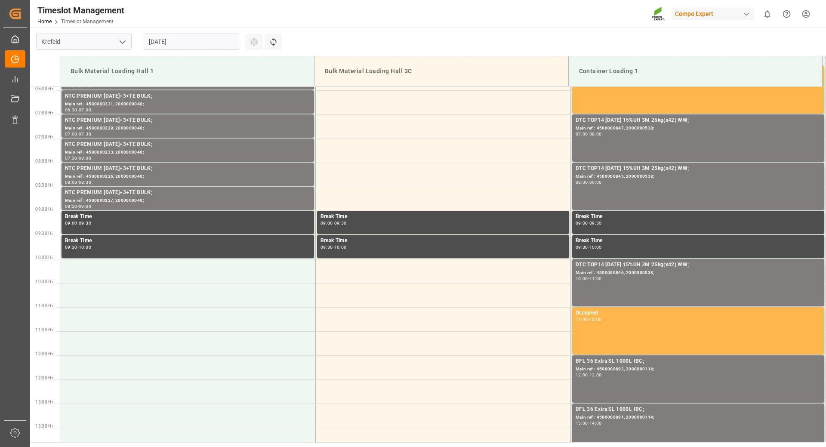
scroll to position [137, 0]
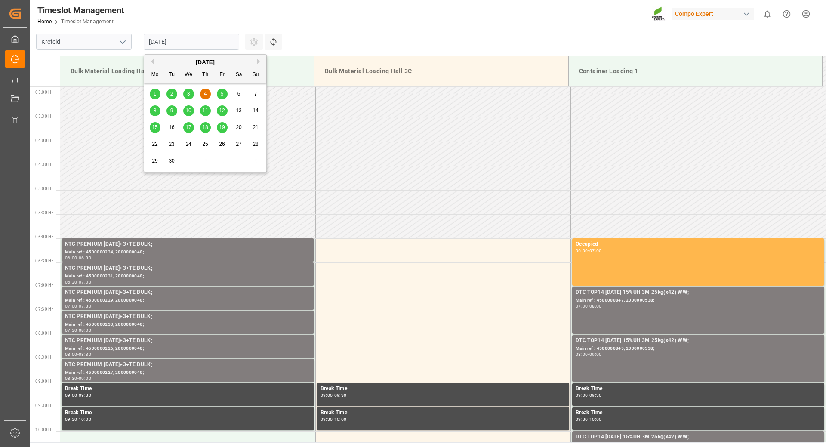
click at [206, 41] on input "[DATE]" at bounding box center [191, 42] width 95 height 16
click at [221, 93] on span "5" at bounding box center [222, 94] width 3 height 6
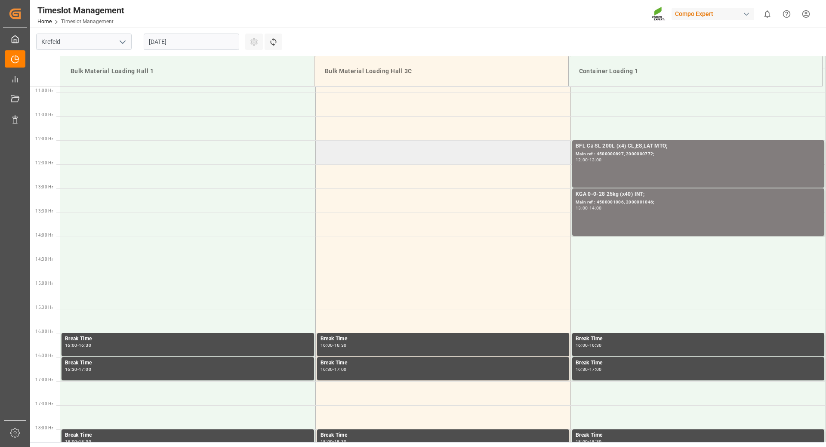
scroll to position [352, 0]
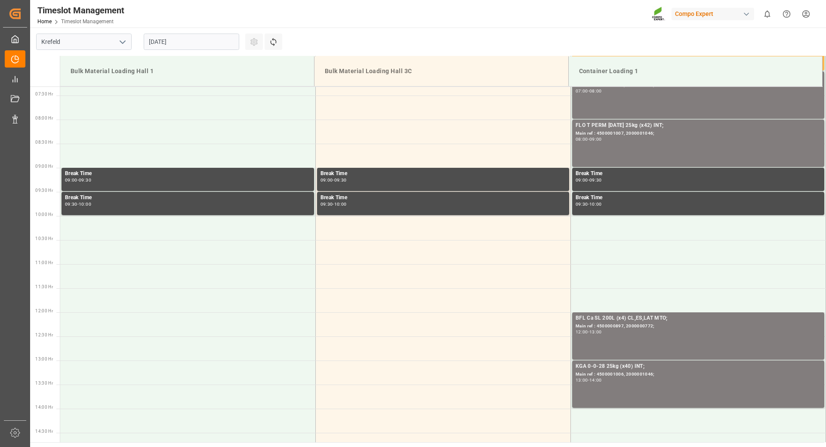
click at [195, 45] on input "[DATE]" at bounding box center [191, 42] width 95 height 16
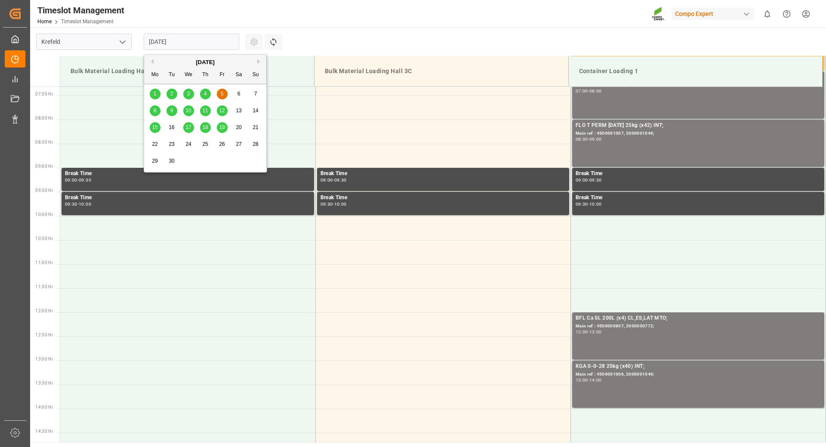
click at [170, 97] on div "2" at bounding box center [171, 94] width 11 height 10
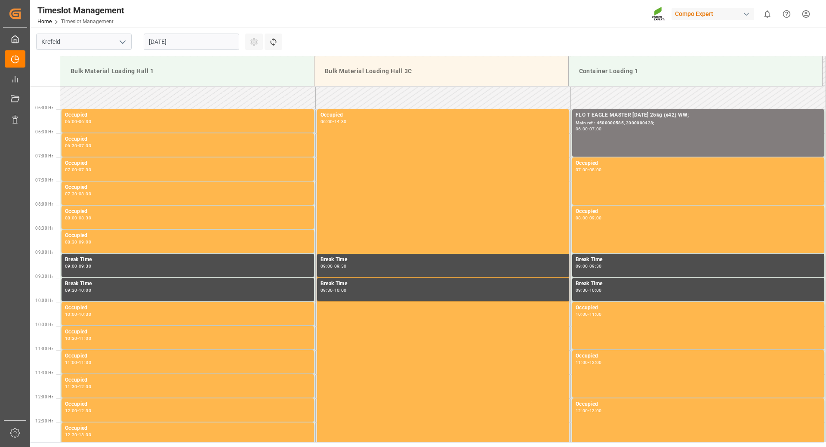
scroll to position [94, 0]
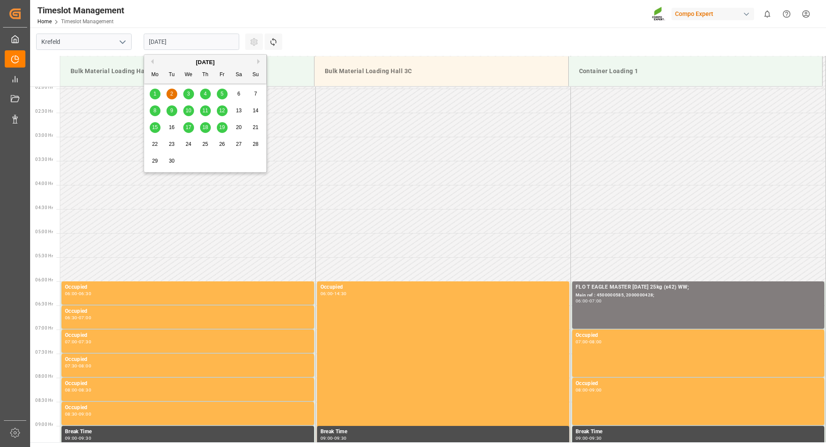
click at [195, 39] on input "[DATE]" at bounding box center [191, 42] width 95 height 16
click at [190, 92] on span "3" at bounding box center [188, 94] width 3 height 6
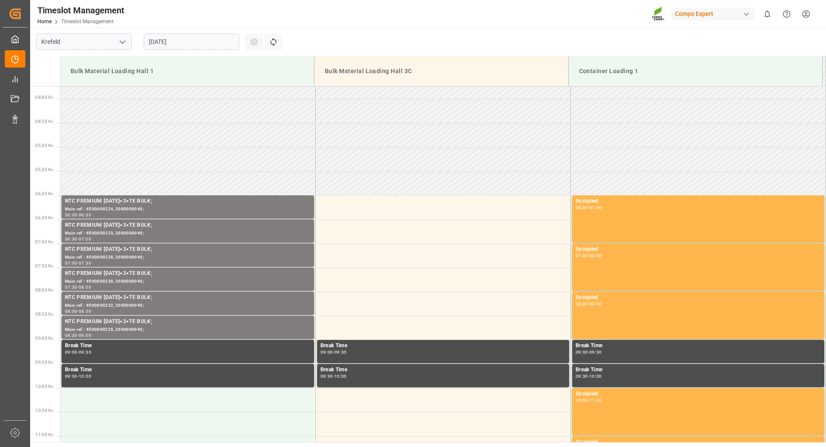
scroll to position [8, 0]
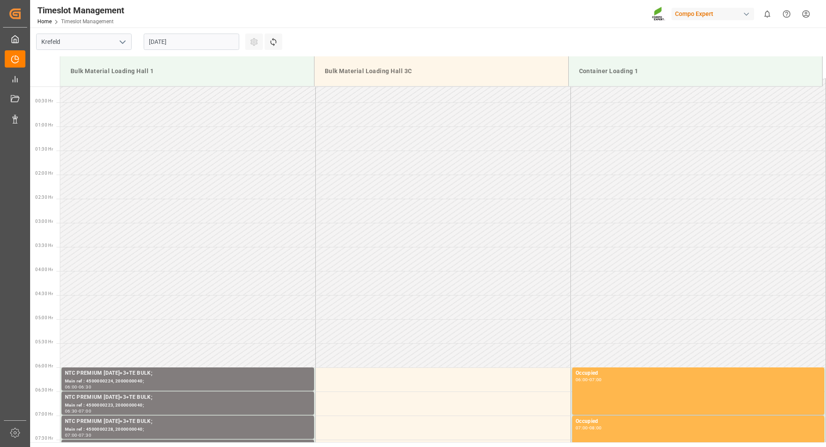
click at [195, 40] on input "[DATE]" at bounding box center [191, 42] width 95 height 16
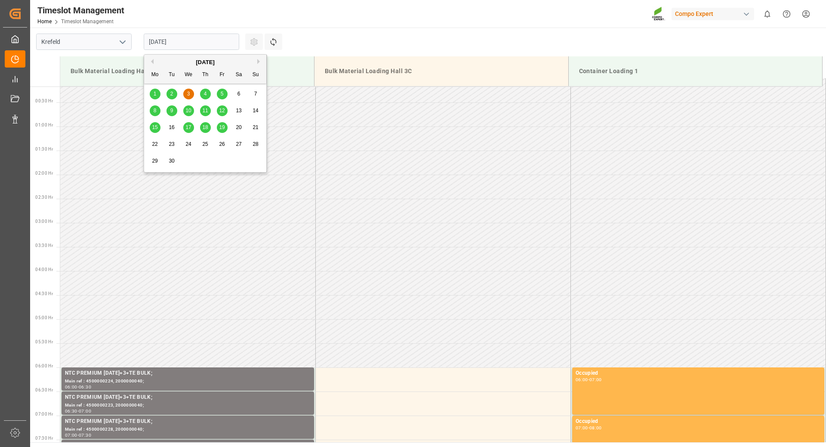
click at [204, 95] on span "4" at bounding box center [205, 94] width 3 height 6
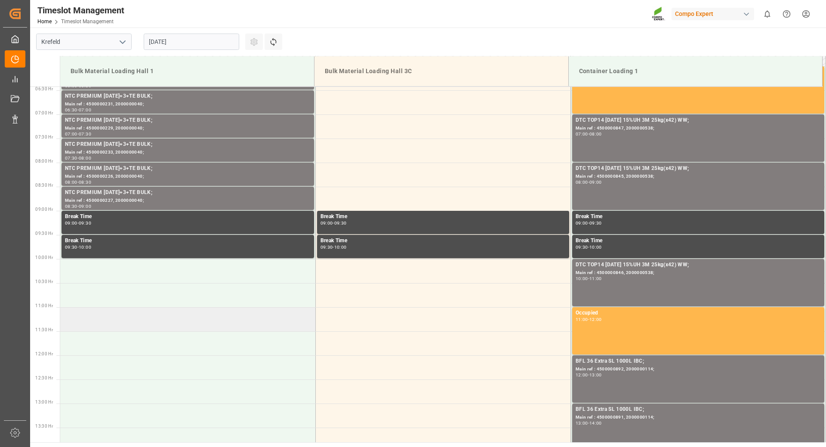
scroll to position [266, 0]
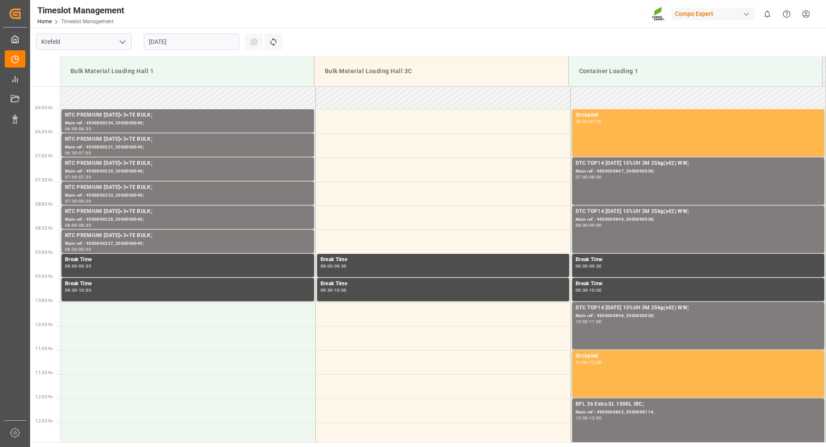
click at [197, 41] on input "[DATE]" at bounding box center [191, 42] width 95 height 16
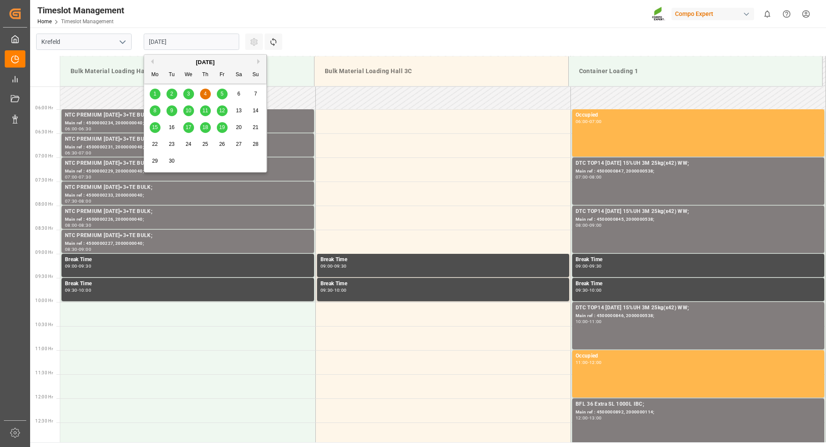
click at [158, 92] on div "1" at bounding box center [155, 94] width 11 height 10
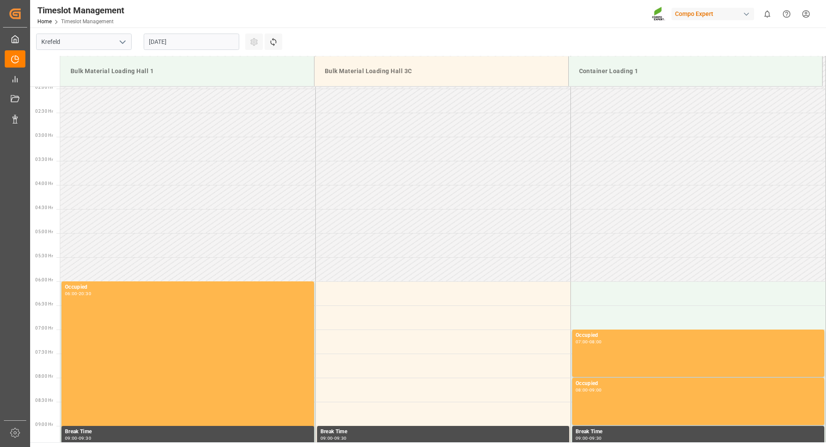
scroll to position [51, 0]
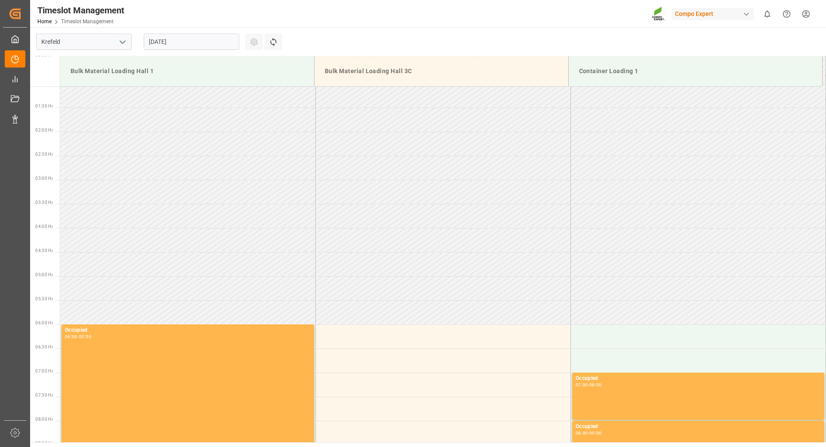
click at [205, 40] on input "[DATE]" at bounding box center [191, 42] width 95 height 16
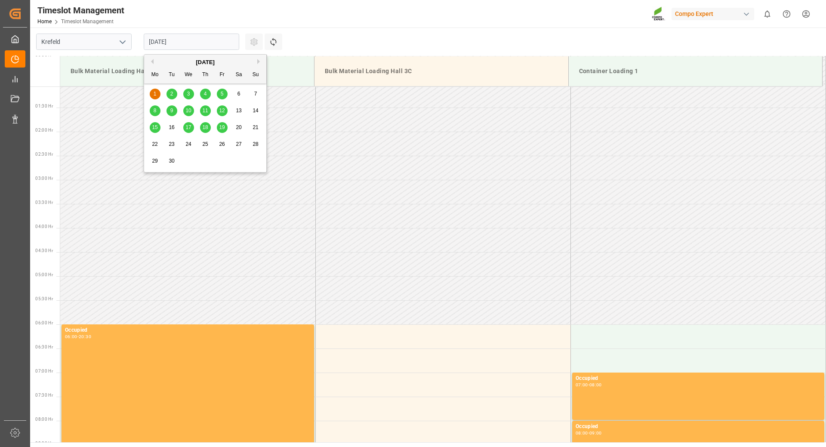
click at [157, 112] on div "8" at bounding box center [155, 111] width 11 height 10
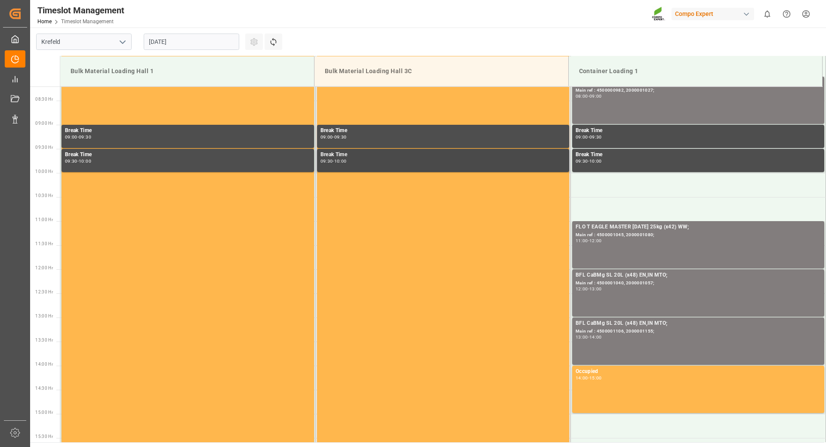
scroll to position [438, 0]
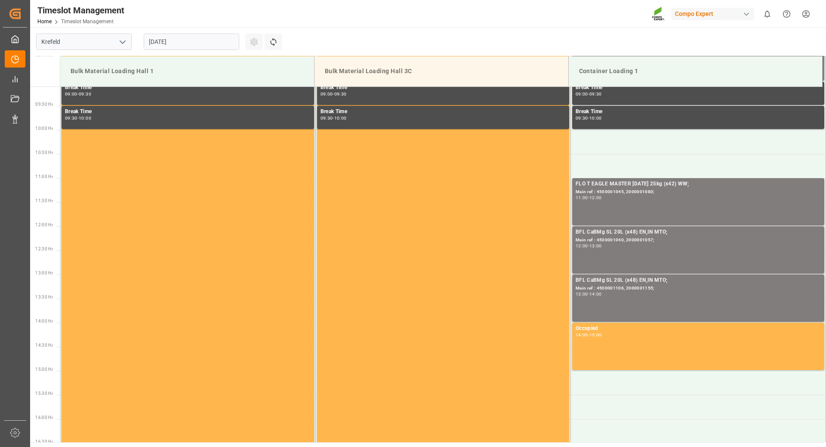
click at [210, 47] on input "[DATE]" at bounding box center [191, 42] width 95 height 16
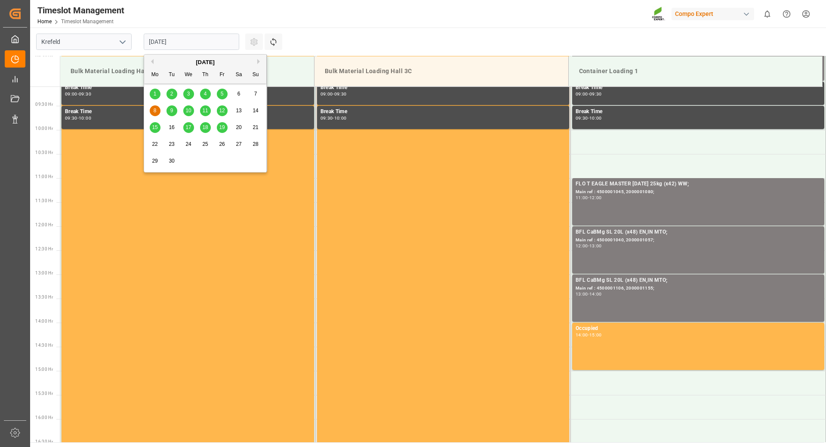
click at [172, 113] on span "9" at bounding box center [171, 111] width 3 height 6
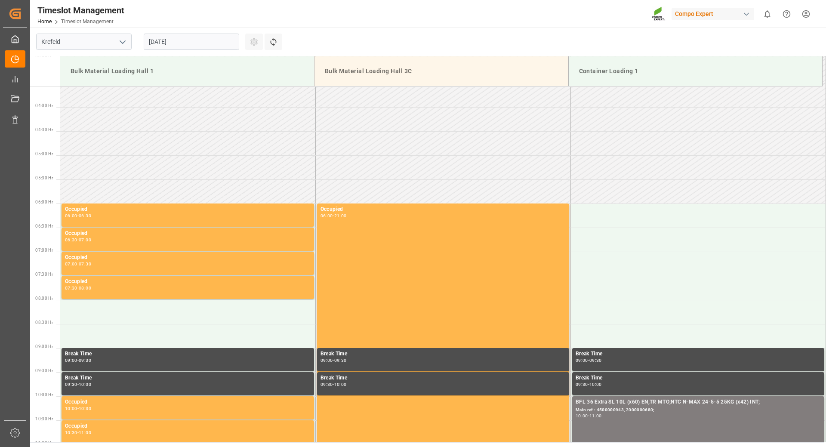
scroll to position [129, 0]
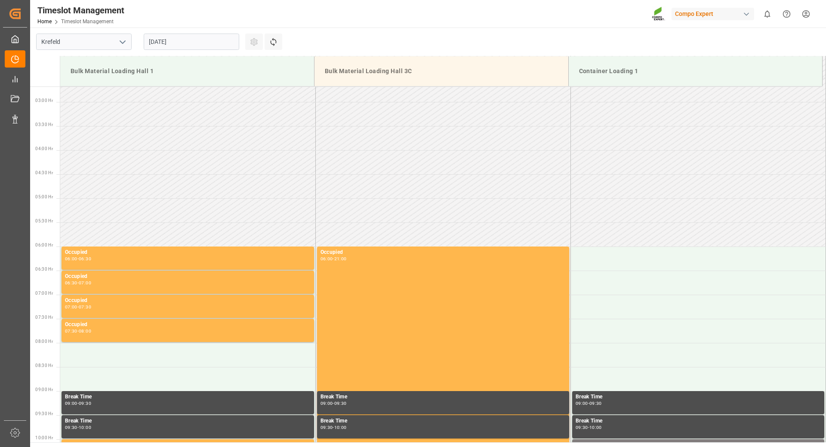
click at [195, 45] on input "[DATE]" at bounding box center [191, 42] width 95 height 16
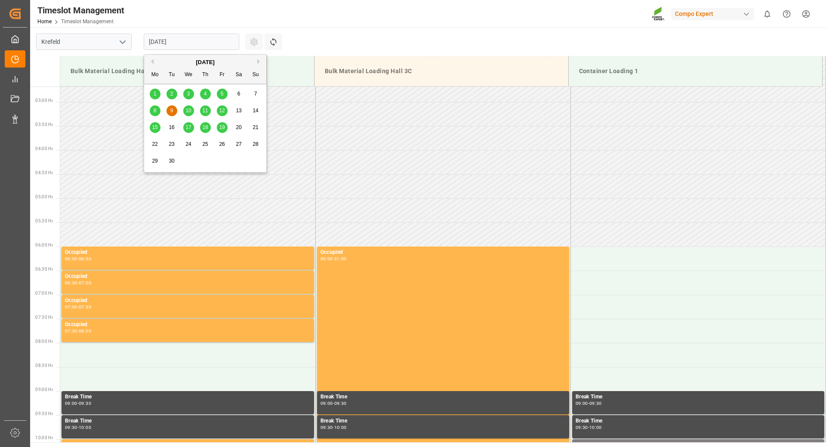
click at [157, 111] on div "8" at bounding box center [155, 111] width 11 height 10
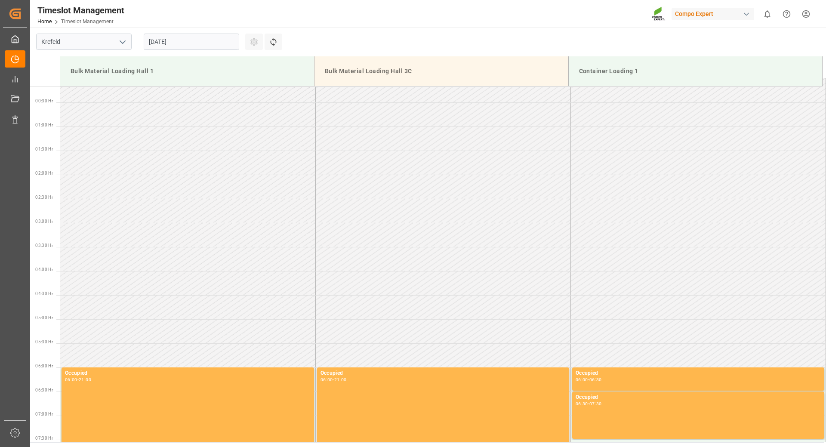
scroll to position [0, 0]
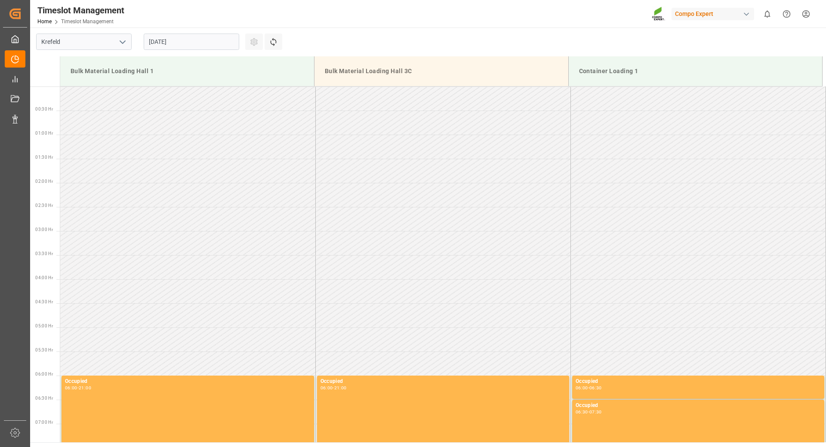
click at [197, 42] on input "[DATE]" at bounding box center [191, 42] width 95 height 16
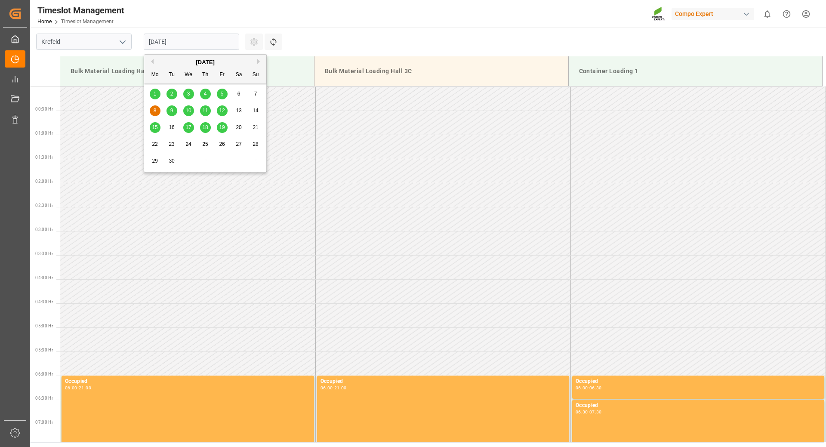
click at [171, 111] on span "9" at bounding box center [171, 111] width 3 height 6
